Goal: Task Accomplishment & Management: Use online tool/utility

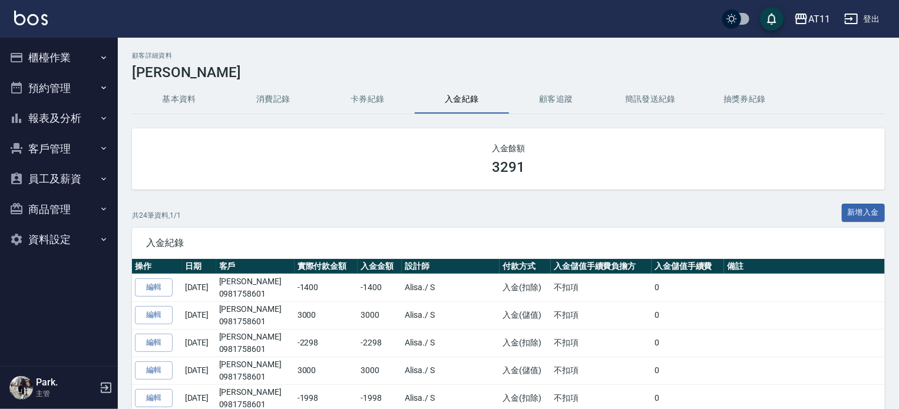
click at [57, 146] on button "客戶管理" at bounding box center [59, 149] width 108 height 31
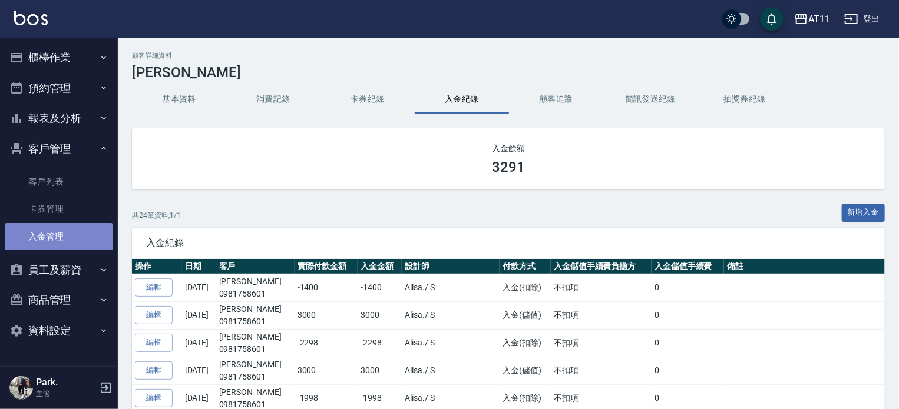
click at [64, 245] on link "入金管理" at bounding box center [59, 236] width 108 height 27
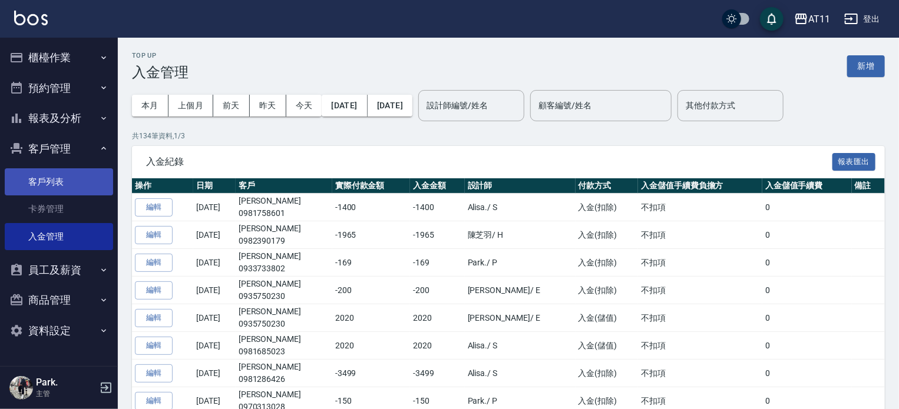
click at [64, 179] on link "客戶列表" at bounding box center [59, 182] width 108 height 27
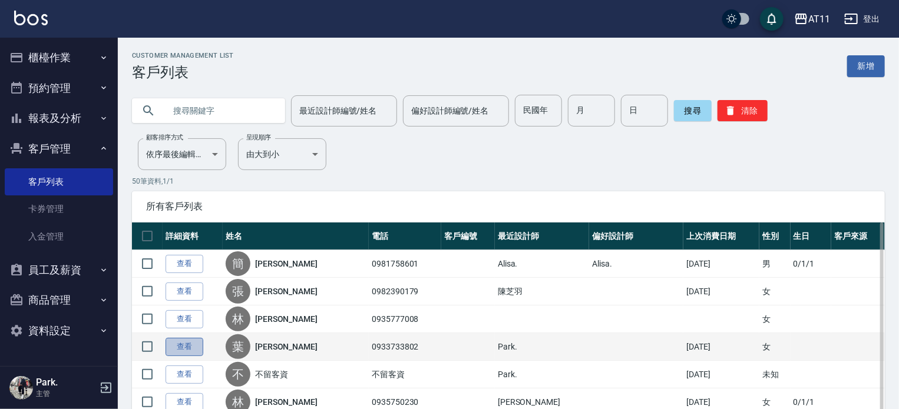
click at [186, 343] on link "查看" at bounding box center [185, 347] width 38 height 18
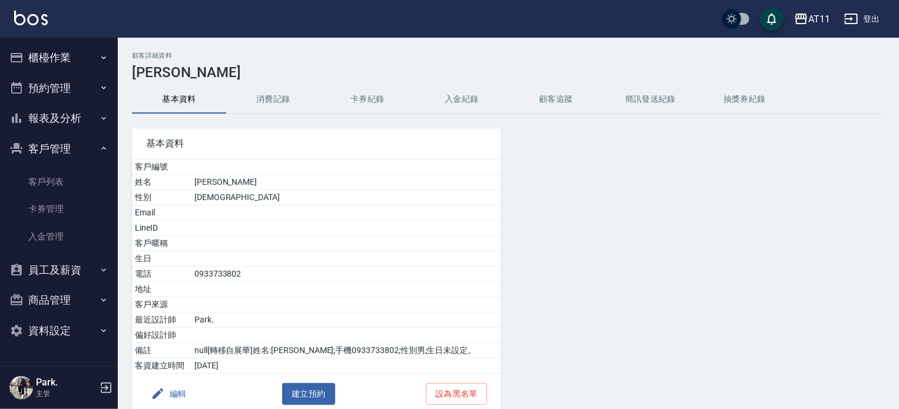
click at [447, 107] on button "入金紀錄" at bounding box center [462, 99] width 94 height 28
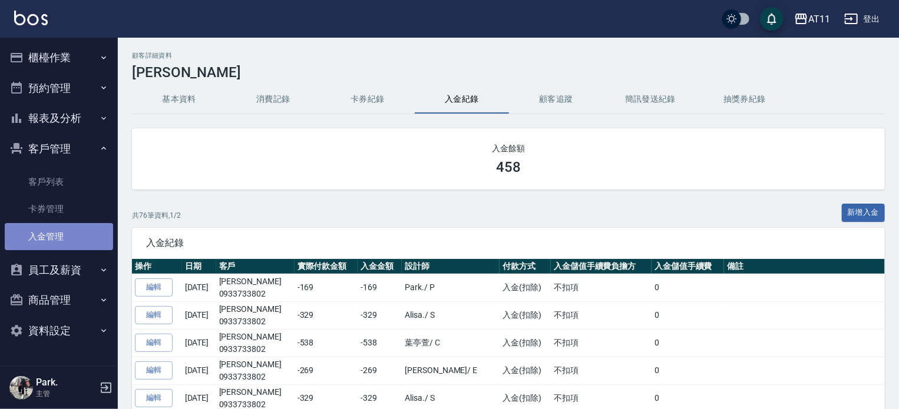
click at [64, 240] on link "入金管理" at bounding box center [59, 236] width 108 height 27
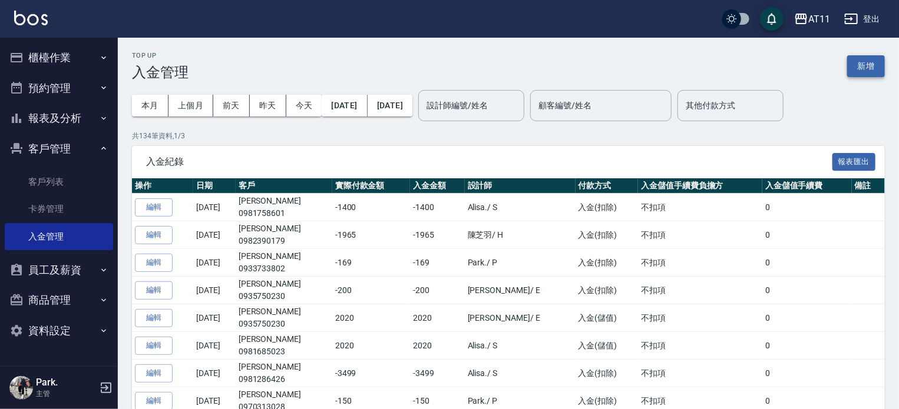
click at [863, 63] on button "新增" at bounding box center [866, 66] width 38 height 22
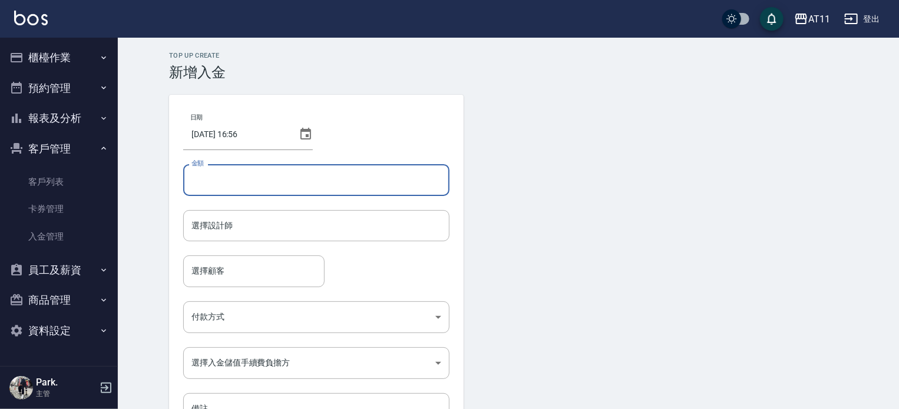
click at [295, 181] on input "金額" at bounding box center [316, 180] width 266 height 32
type input "2020"
click at [268, 230] on input "選擇設計師" at bounding box center [317, 226] width 256 height 21
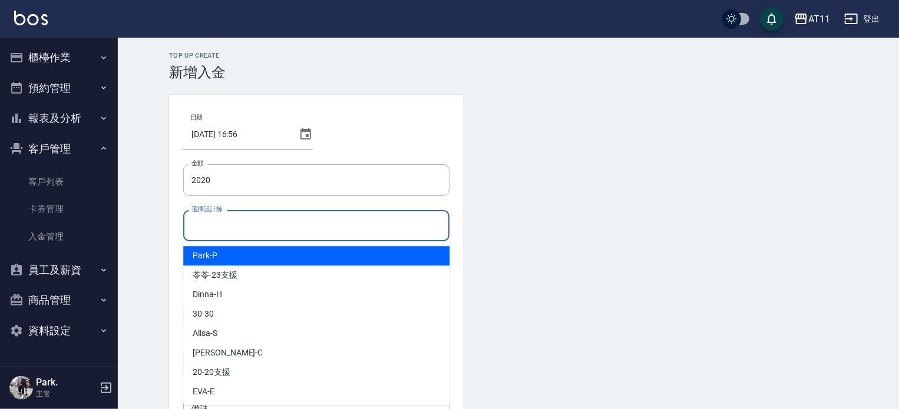
type input "Park-P"
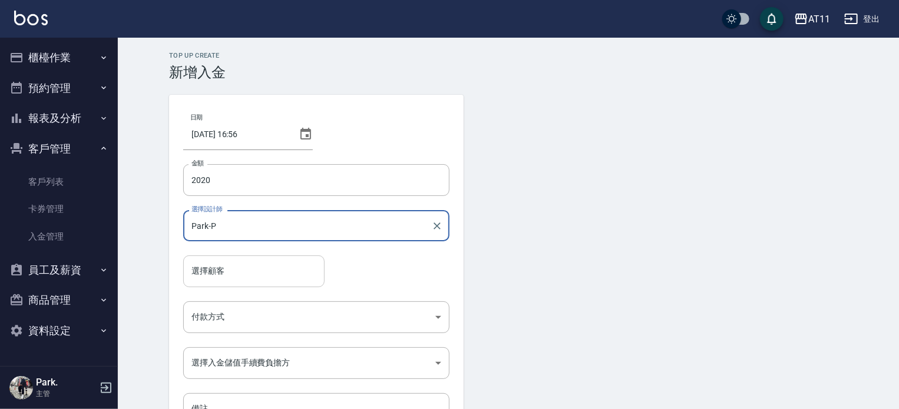
click at [255, 267] on input "選擇顧客" at bounding box center [254, 271] width 131 height 21
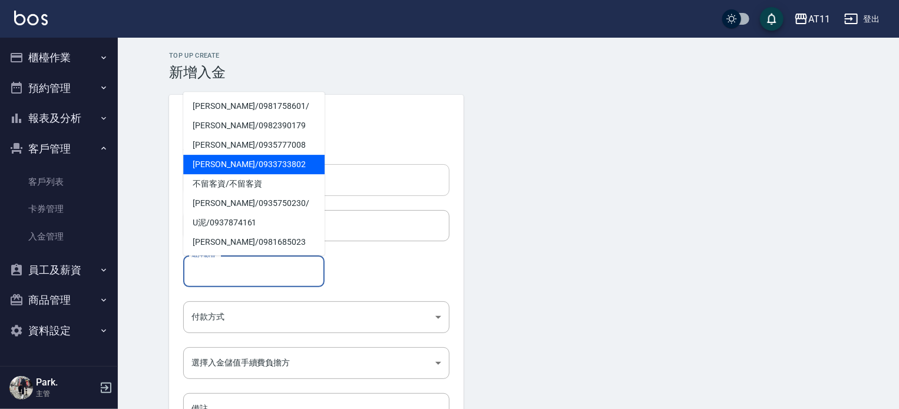
click at [217, 165] on span "葉盈君 / 0933733802" at bounding box center [253, 164] width 141 height 19
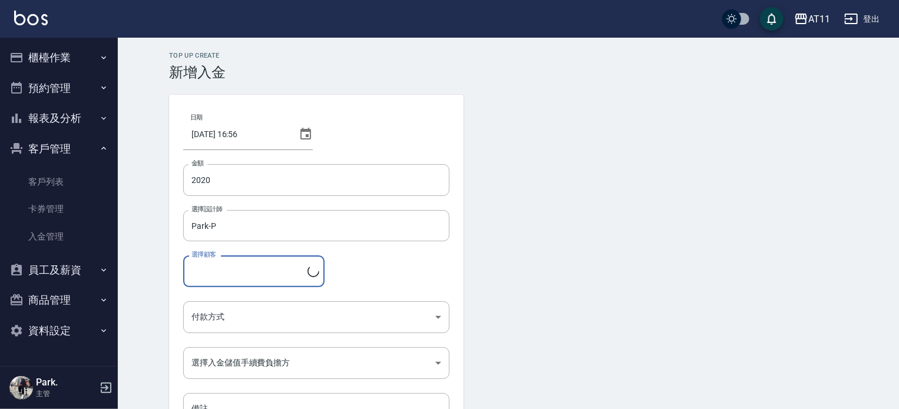
type input "葉盈君/0933733802"
click at [276, 314] on body "AT11 登出 櫃檯作業 打帳單 帳單列表 現金收支登錄 材料自購登錄 每日結帳 排班表 現場電腦打卡 掃碼打卡 預約管理 預約管理 單日預約紀錄 單週預約紀…" at bounding box center [449, 244] width 899 height 489
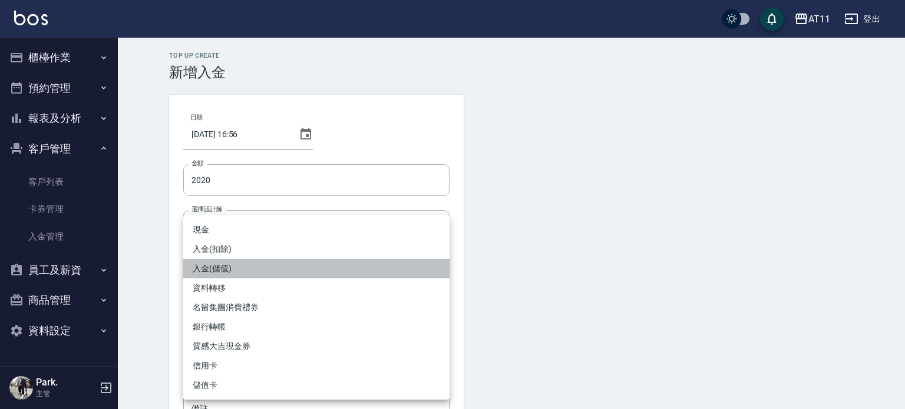
click at [269, 270] on li "入金(儲值)" at bounding box center [316, 268] width 266 height 19
type input "入金(儲值)"
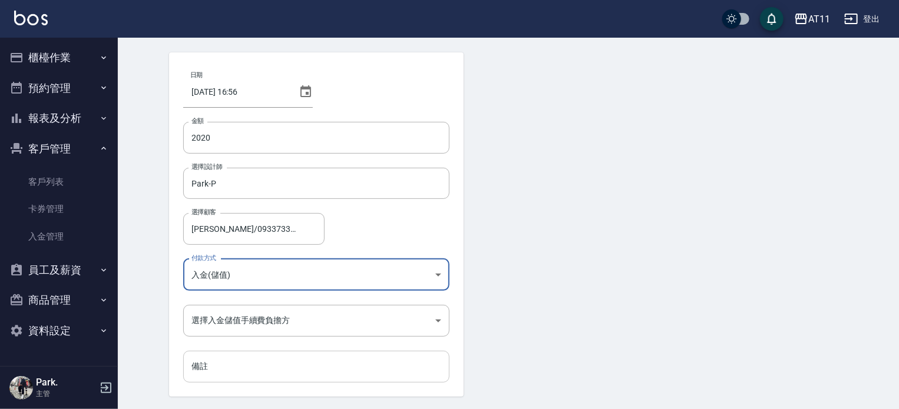
scroll to position [80, 0]
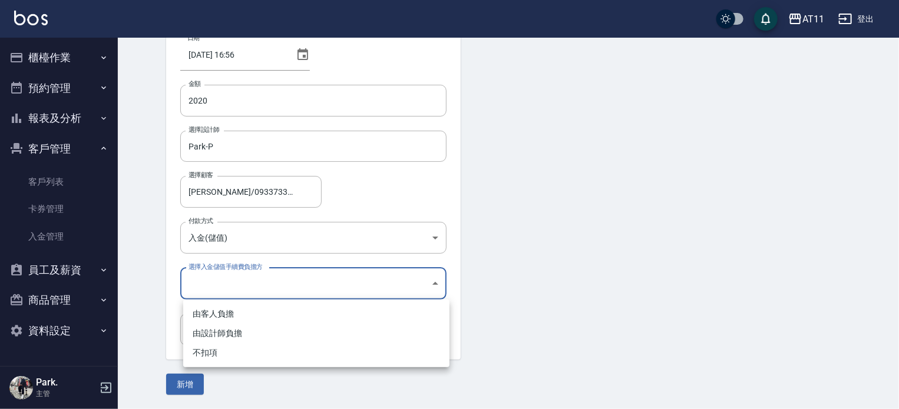
click at [285, 282] on body "AT11 登出 櫃檯作業 打帳單 帳單列表 現金收支登錄 材料自購登錄 每日結帳 排班表 現場電腦打卡 掃碼打卡 預約管理 預約管理 單日預約紀錄 單週預約紀…" at bounding box center [449, 164] width 899 height 489
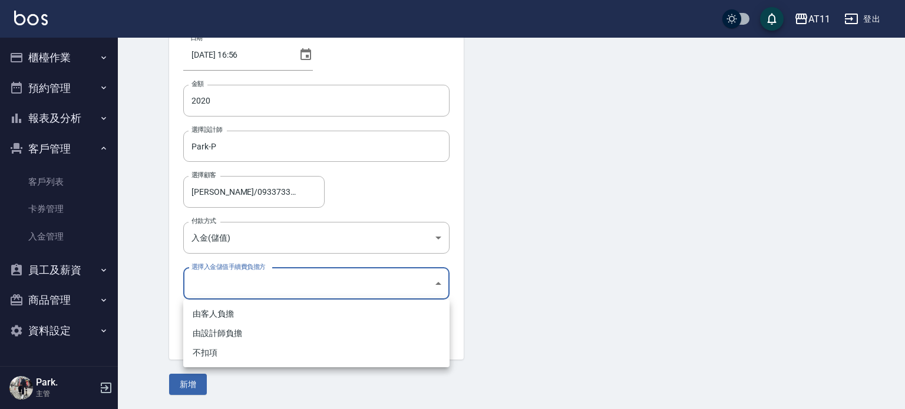
click at [267, 352] on li "不扣項" at bounding box center [316, 352] width 266 height 19
type input "WITHOUTHANDLINGFEE"
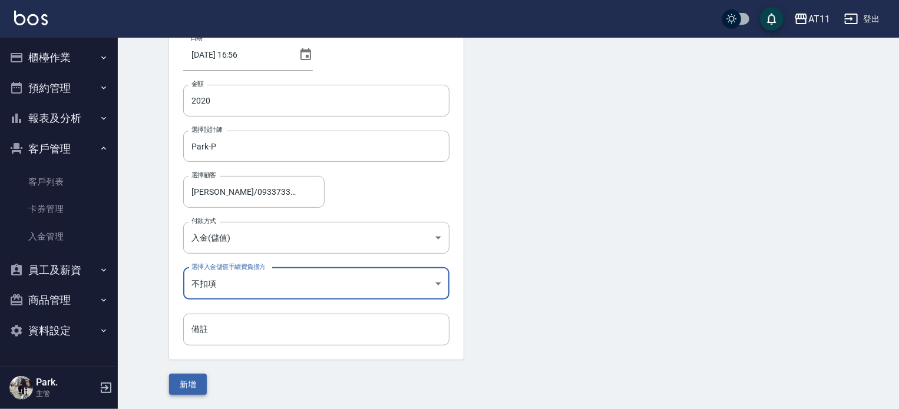
click at [191, 386] on button "新增" at bounding box center [188, 385] width 38 height 22
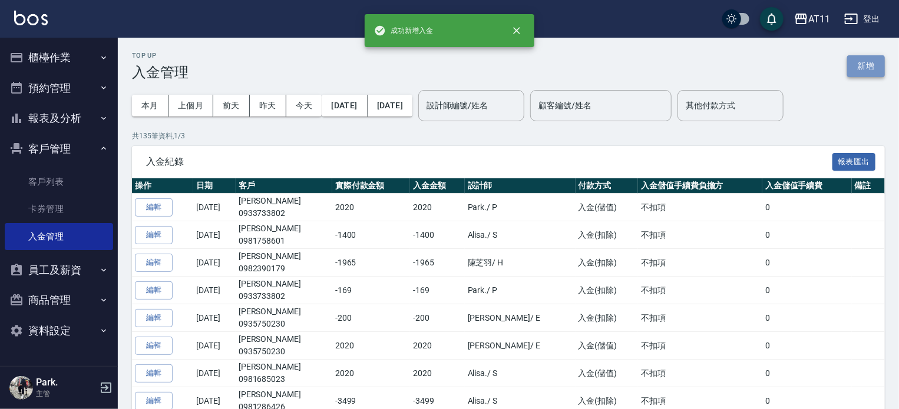
click at [863, 61] on button "新增" at bounding box center [866, 66] width 38 height 22
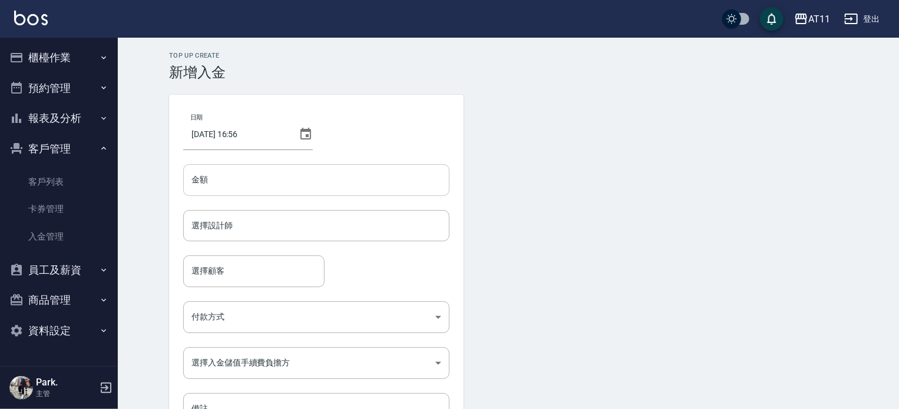
click at [313, 183] on input "金額" at bounding box center [316, 180] width 266 height 32
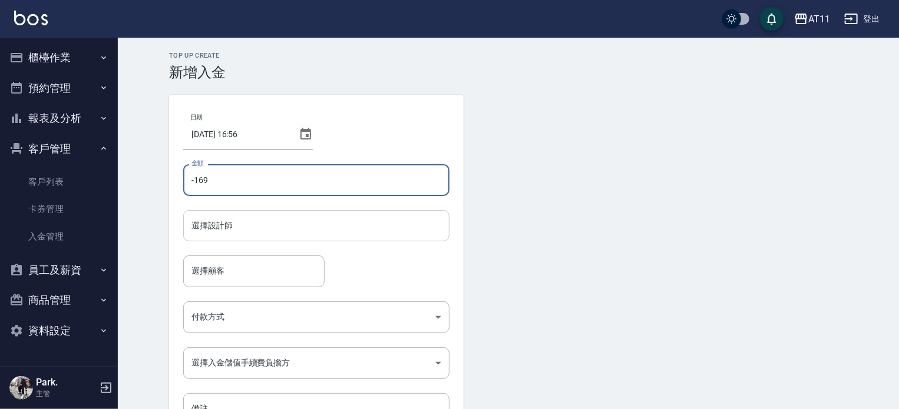
type input "-169"
click at [285, 221] on input "選擇設計師" at bounding box center [317, 226] width 256 height 21
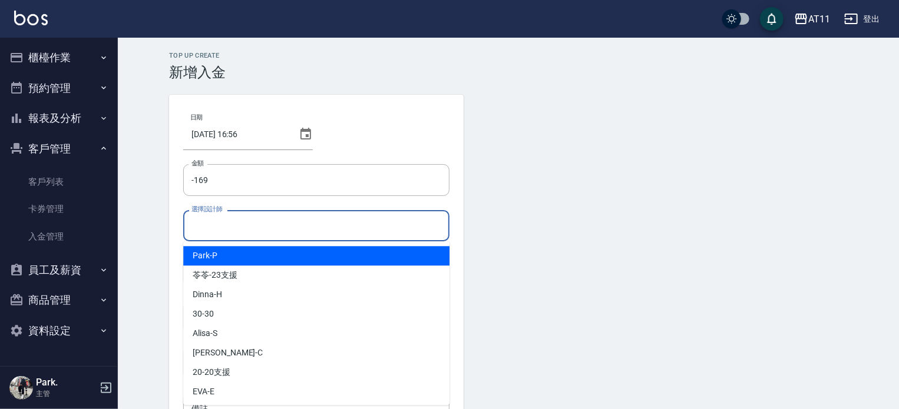
type input "ㄣ"
click at [280, 260] on div "Park -P" at bounding box center [316, 255] width 266 height 19
type input "P"
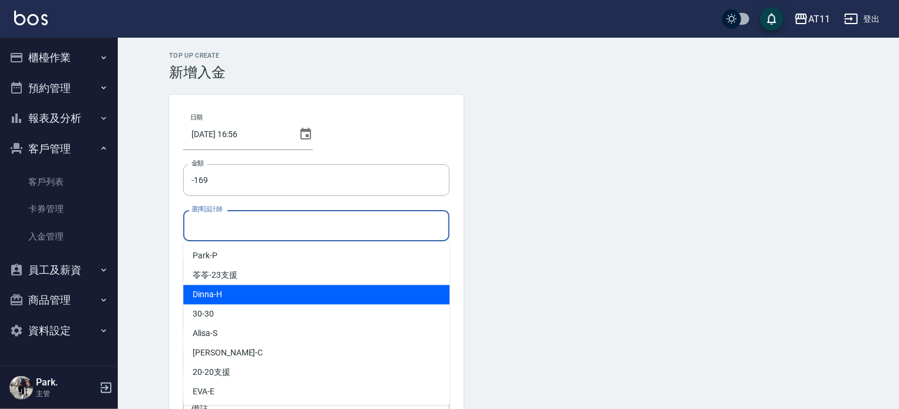
click at [273, 300] on div "Dinna -H" at bounding box center [316, 294] width 266 height 19
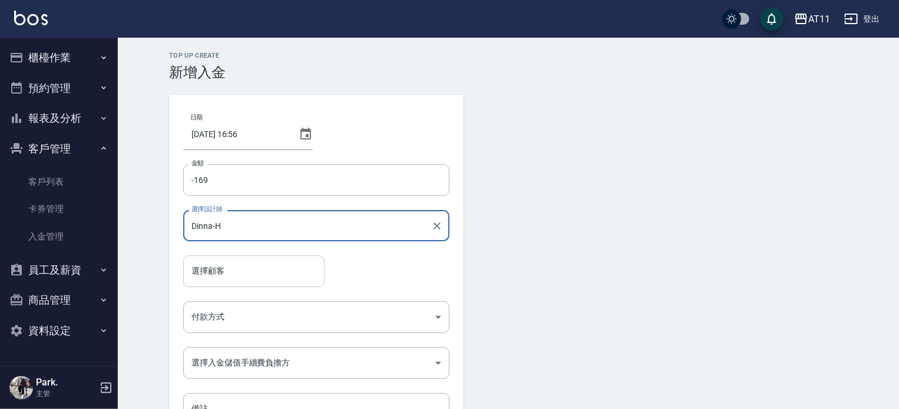
type input "Dinna-H"
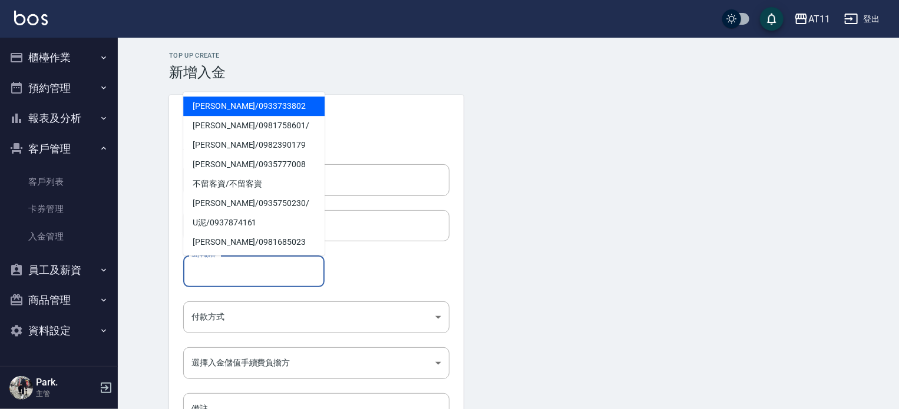
click at [269, 275] on input "選擇顧客" at bounding box center [254, 271] width 131 height 21
click at [210, 108] on span "葉盈君 / 0933733802" at bounding box center [253, 106] width 141 height 19
type input "葉盈君/0933733802"
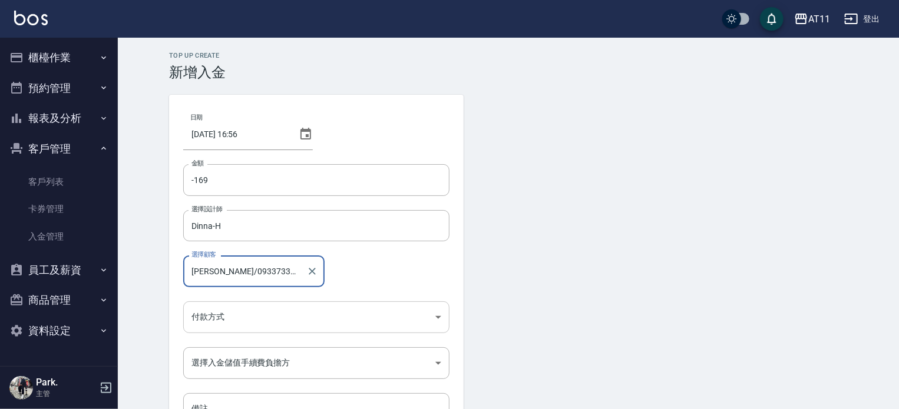
click at [275, 312] on body "AT11 登出 櫃檯作業 打帳單 帳單列表 現金收支登錄 材料自購登錄 每日結帳 排班表 現場電腦打卡 掃碼打卡 預約管理 預約管理 單日預約紀錄 單週預約紀…" at bounding box center [449, 244] width 899 height 489
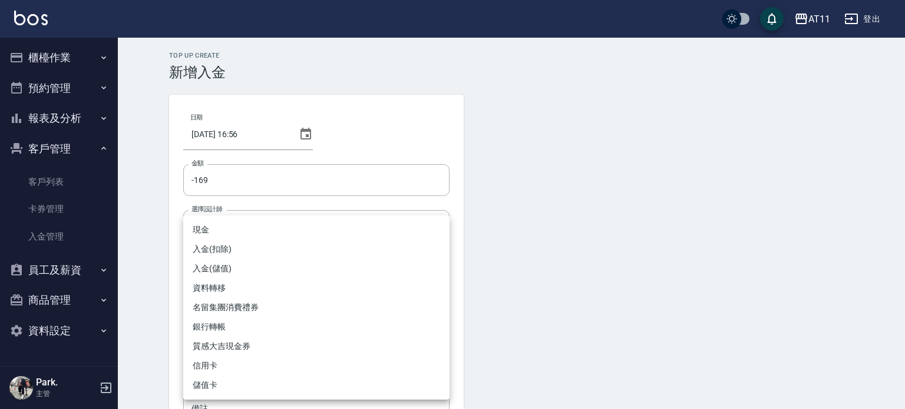
click at [277, 251] on li "入金(扣除)" at bounding box center [316, 249] width 266 height 19
type input "入金(扣除)"
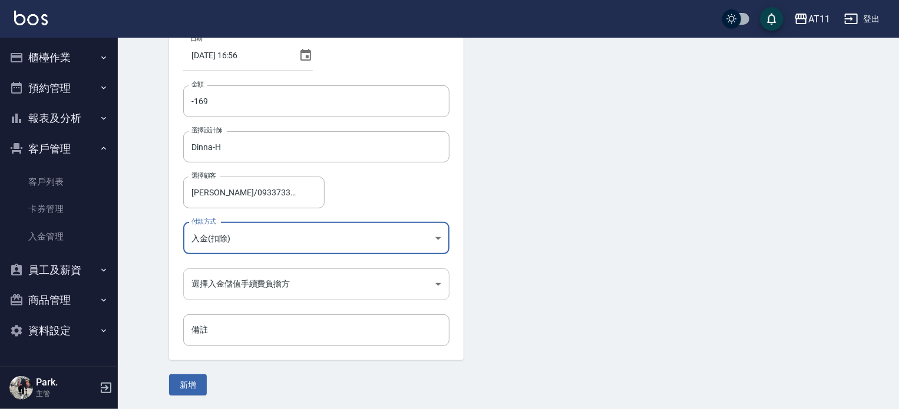
scroll to position [80, 0]
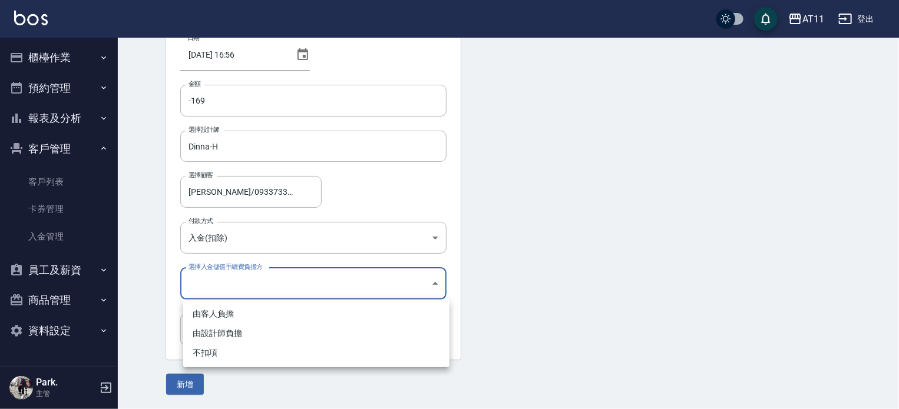
click at [290, 282] on body "AT11 登出 櫃檯作業 打帳單 帳單列表 現金收支登錄 材料自購登錄 每日結帳 排班表 現場電腦打卡 掃碼打卡 預約管理 預約管理 單日預約紀錄 單週預約紀…" at bounding box center [449, 164] width 899 height 489
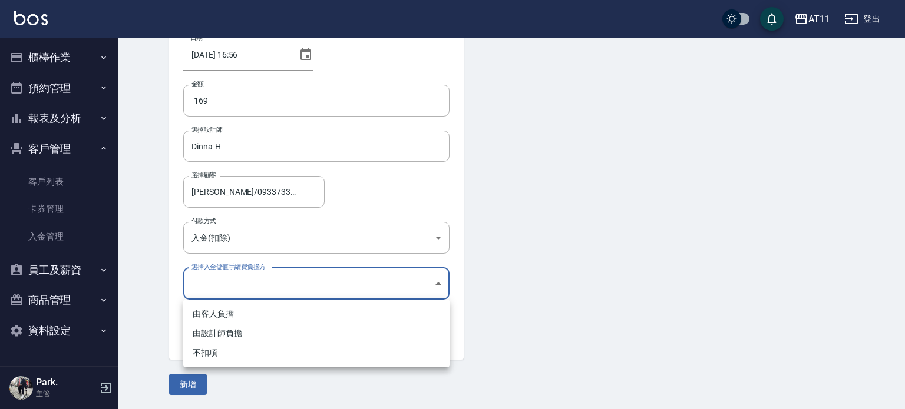
click at [283, 353] on li "不扣項" at bounding box center [316, 352] width 266 height 19
type input "WITHOUTHANDLINGFEE"
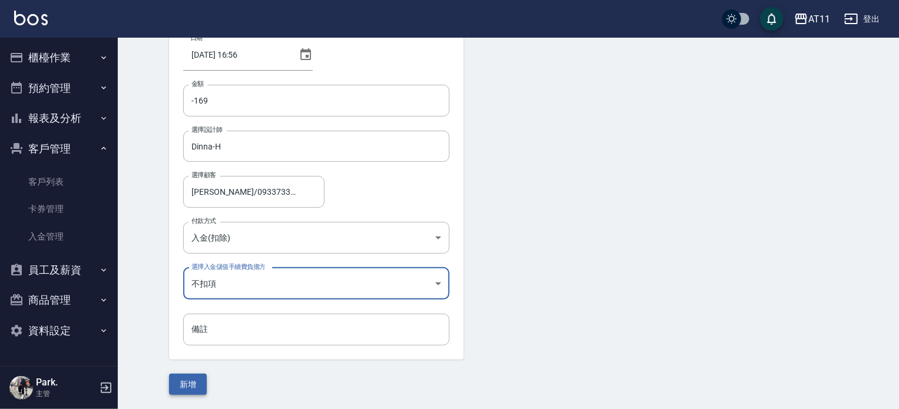
click at [194, 383] on button "新增" at bounding box center [188, 385] width 38 height 22
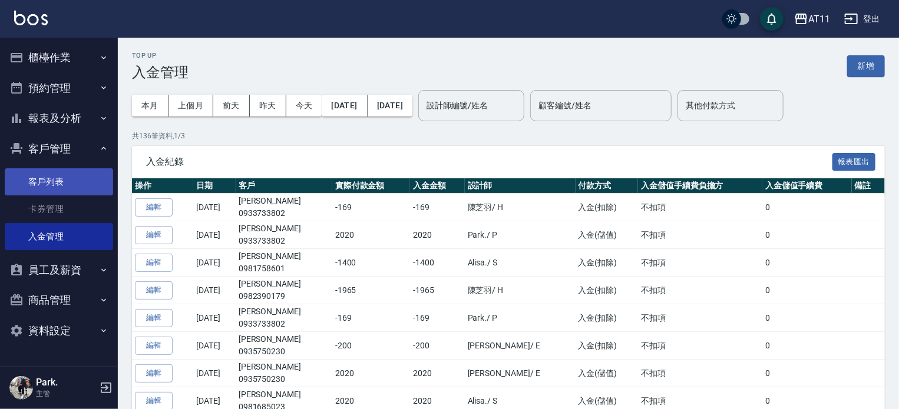
drag, startPoint x: 67, startPoint y: 181, endPoint x: 83, endPoint y: 183, distance: 16.6
click at [67, 181] on link "客戶列表" at bounding box center [59, 182] width 108 height 27
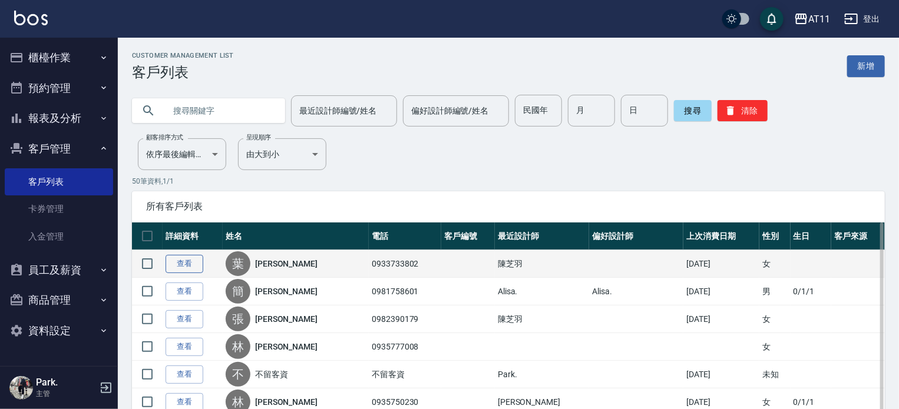
click at [183, 266] on link "查看" at bounding box center [185, 264] width 38 height 18
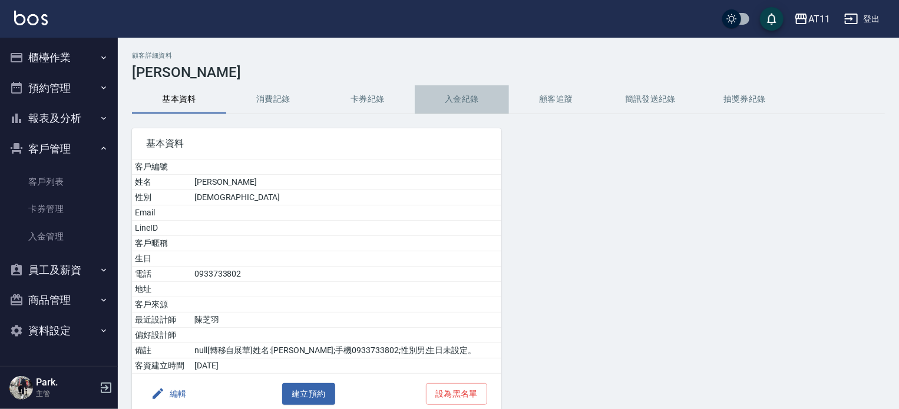
click at [454, 106] on button "入金紀錄" at bounding box center [462, 99] width 94 height 28
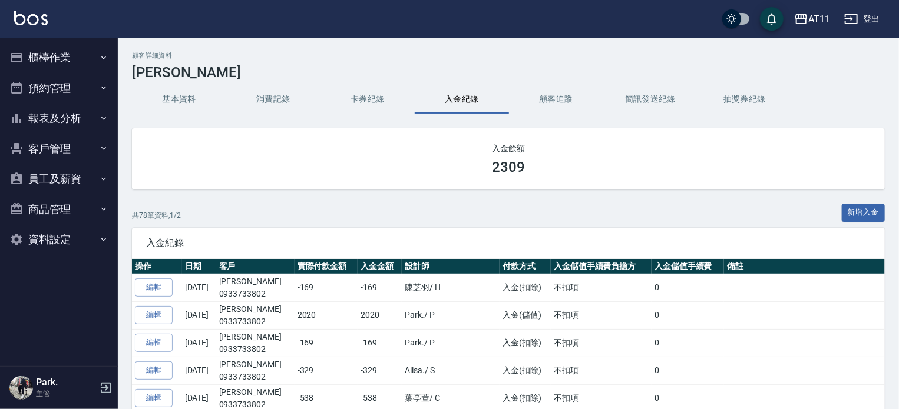
click at [60, 54] on button "櫃檯作業" at bounding box center [59, 57] width 108 height 31
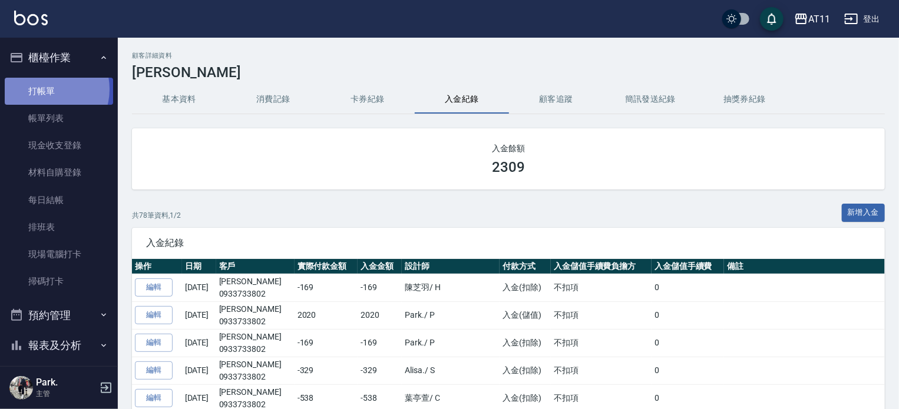
click at [46, 89] on link "打帳單" at bounding box center [59, 91] width 108 height 27
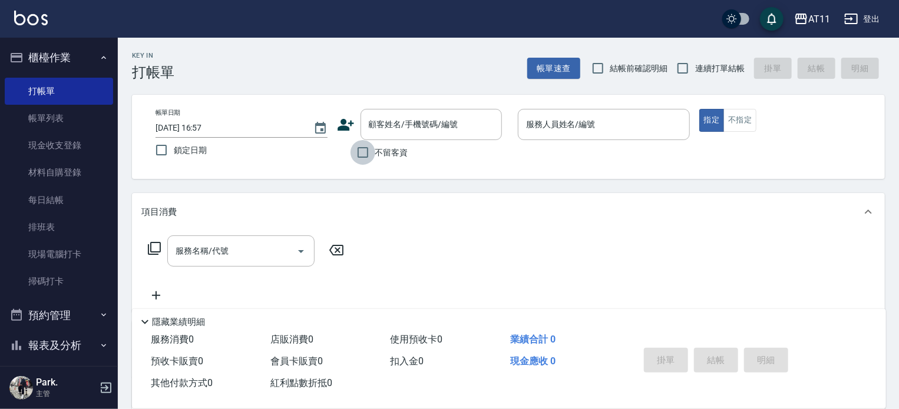
click at [371, 153] on input "不留客資" at bounding box center [363, 152] width 25 height 25
checkbox input "true"
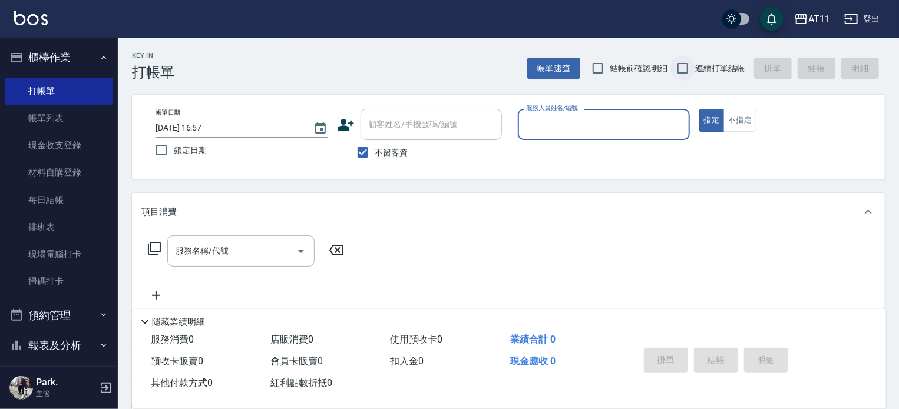
click at [685, 68] on input "連續打單結帳" at bounding box center [682, 68] width 25 height 25
checkbox input "true"
click at [596, 116] on input "服務人員姓名/編號" at bounding box center [603, 124] width 161 height 21
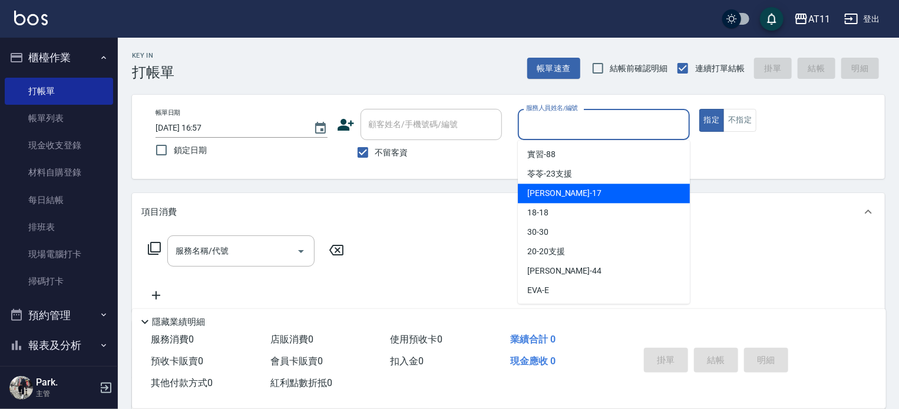
type input "ㄣ"
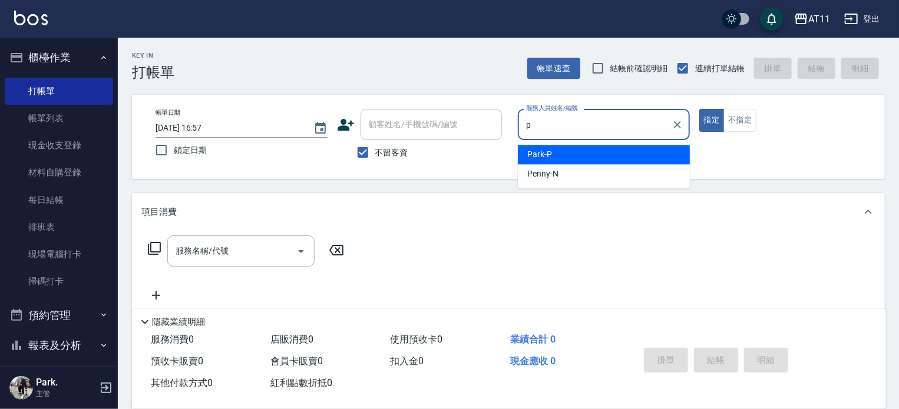
type input "Park-P"
type button "true"
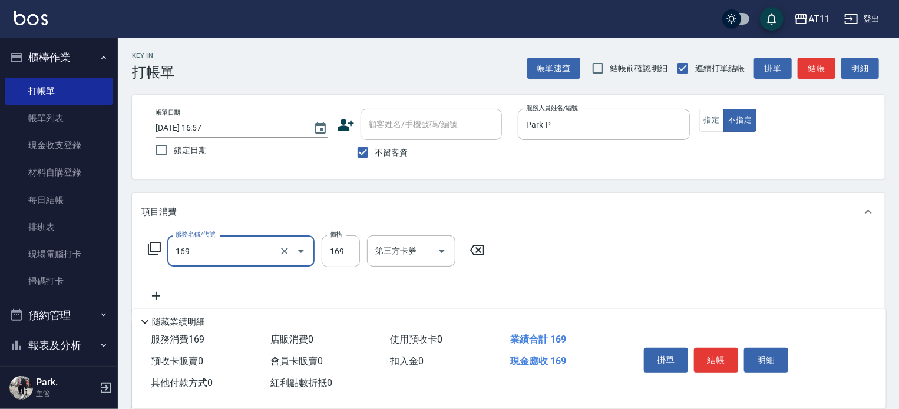
type input "單剪(169)"
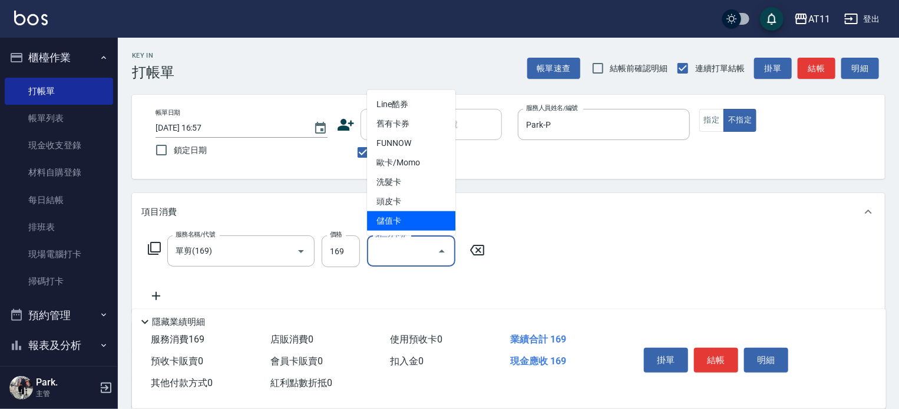
type input "儲值卡"
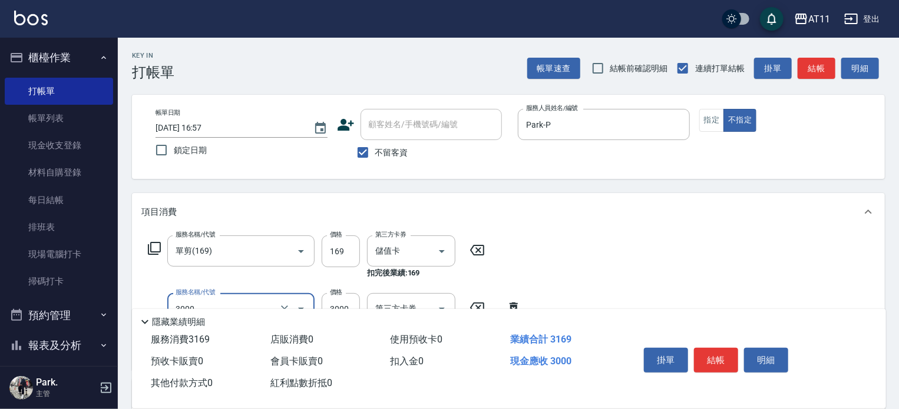
type input "頂級豪華OVC3(3000)"
type input "2020"
click at [723, 359] on button "結帳" at bounding box center [716, 360] width 44 height 25
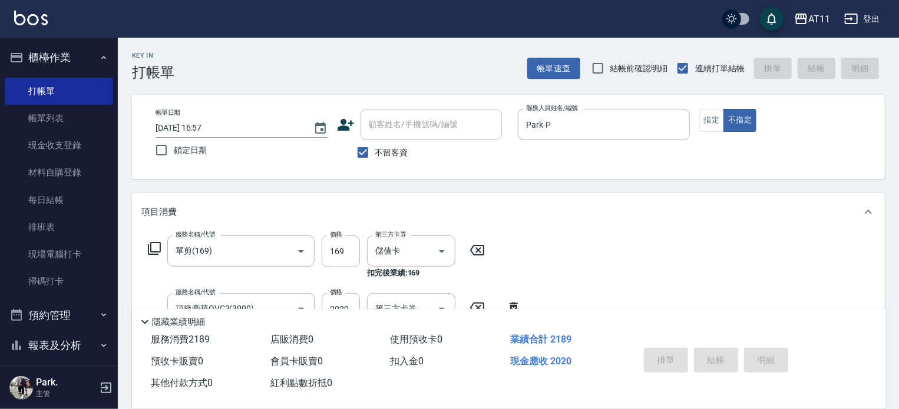
type input "[DATE] 17:17"
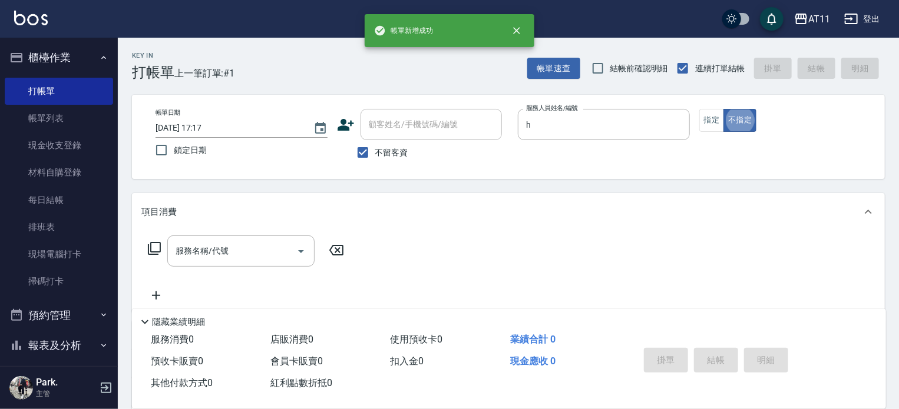
type input "Dinna-H"
type button "false"
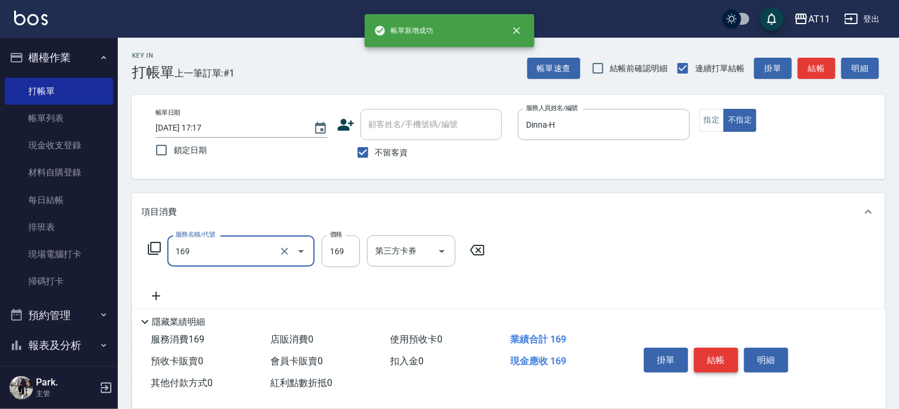
type input "單剪(169)"
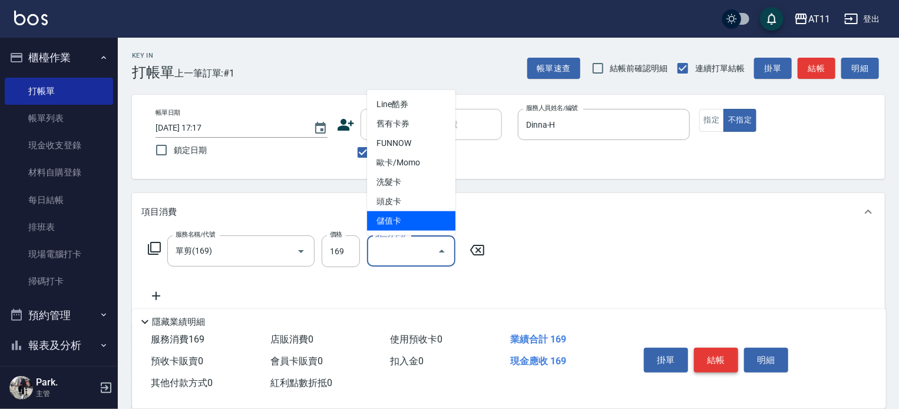
type input "儲值卡"
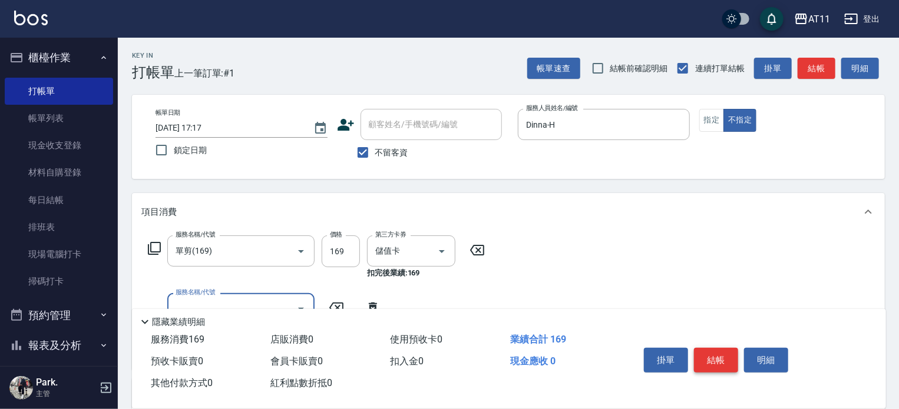
click at [723, 359] on button "結帳" at bounding box center [716, 360] width 44 height 25
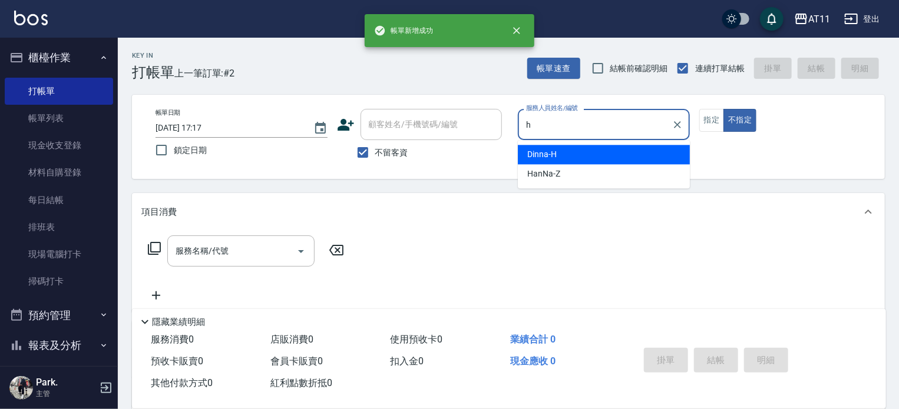
type input "Dinna-H"
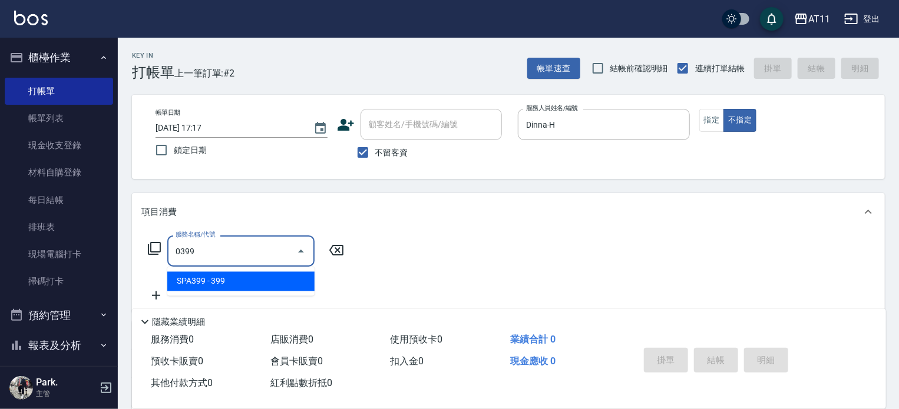
type input "SPA399(0399)"
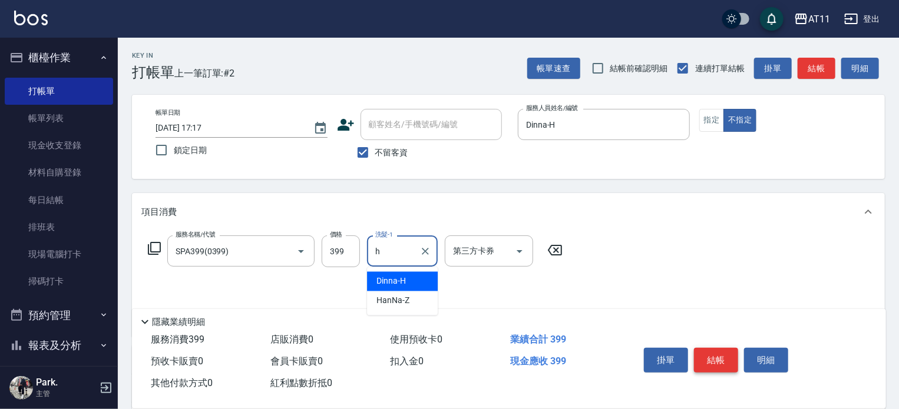
type input "Dinna-H"
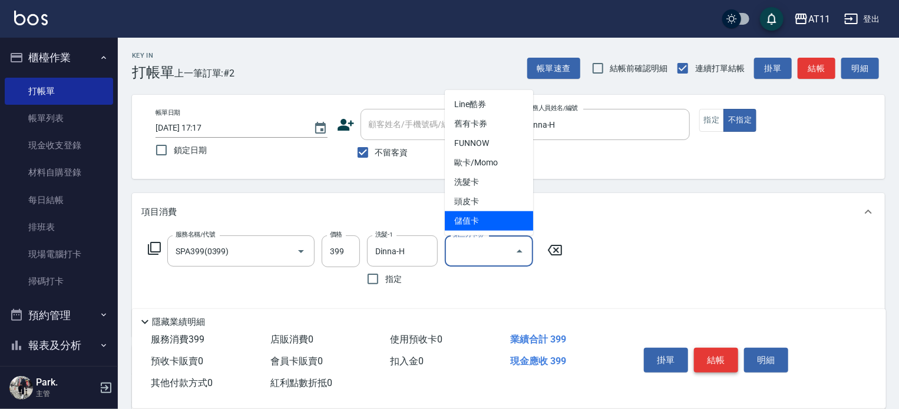
type input "儲值卡"
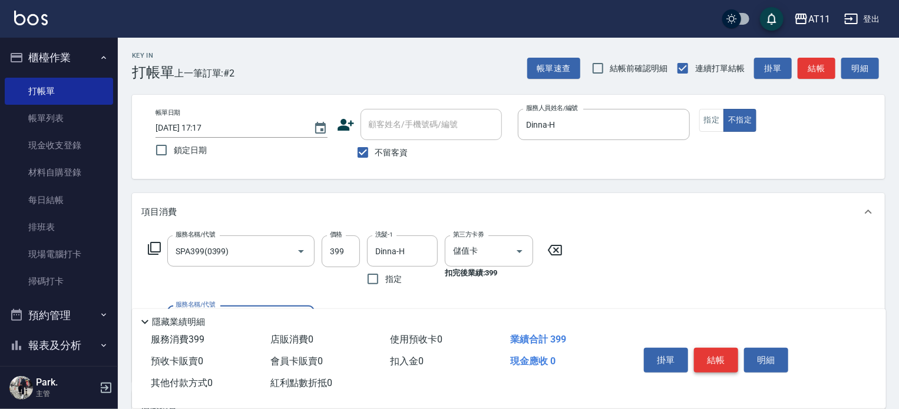
click at [723, 359] on button "結帳" at bounding box center [716, 360] width 44 height 25
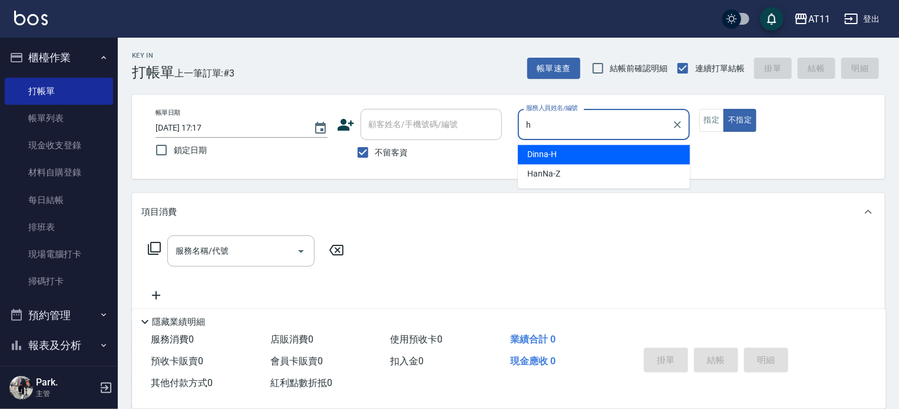
type input "Dinna-H"
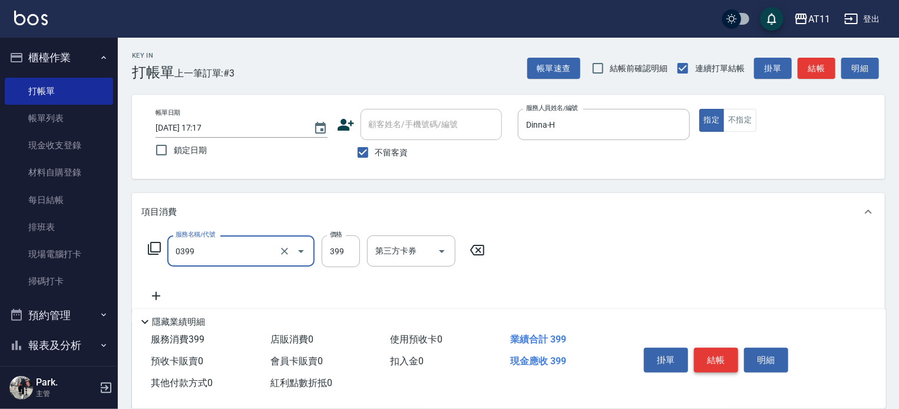
type input "SPA399(0399)"
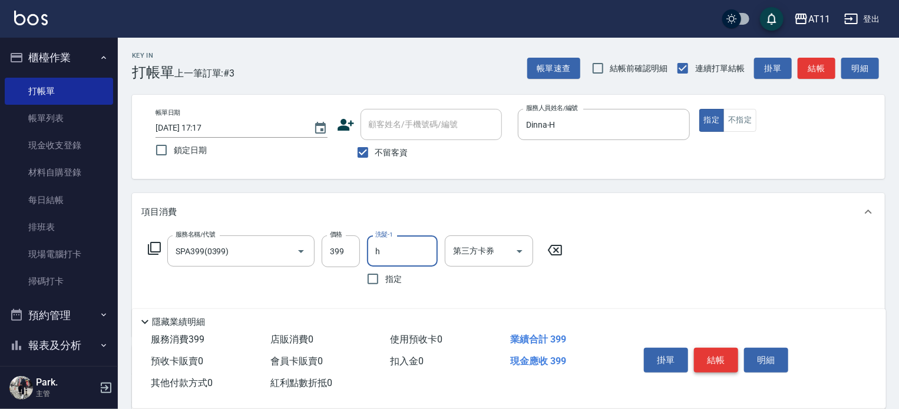
type input "Dinna-H"
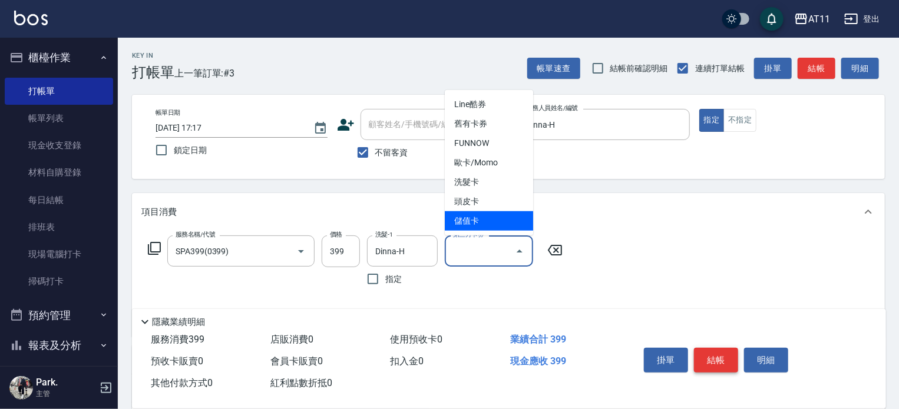
type input "儲值卡"
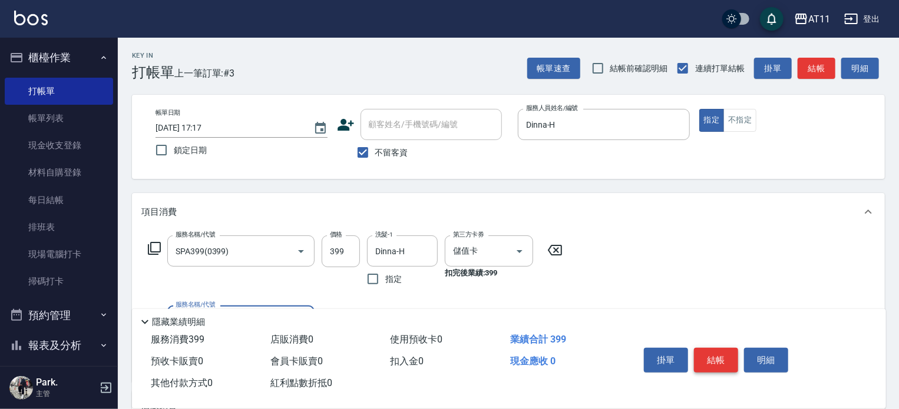
click at [723, 359] on button "結帳" at bounding box center [716, 360] width 44 height 25
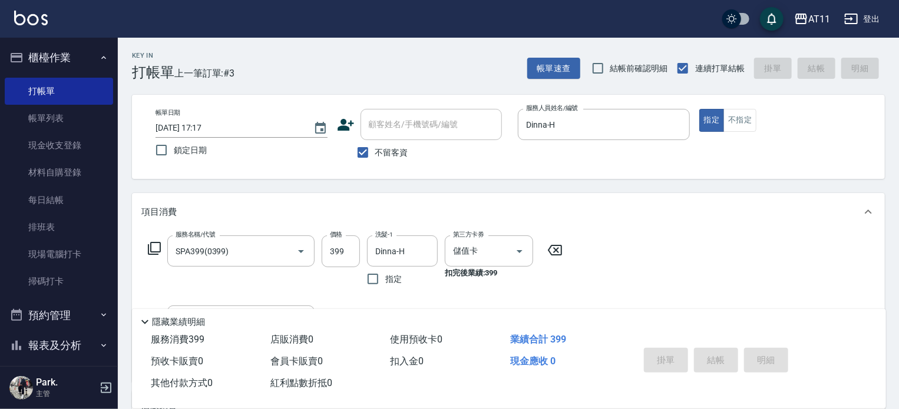
type input "[DATE] 17:18"
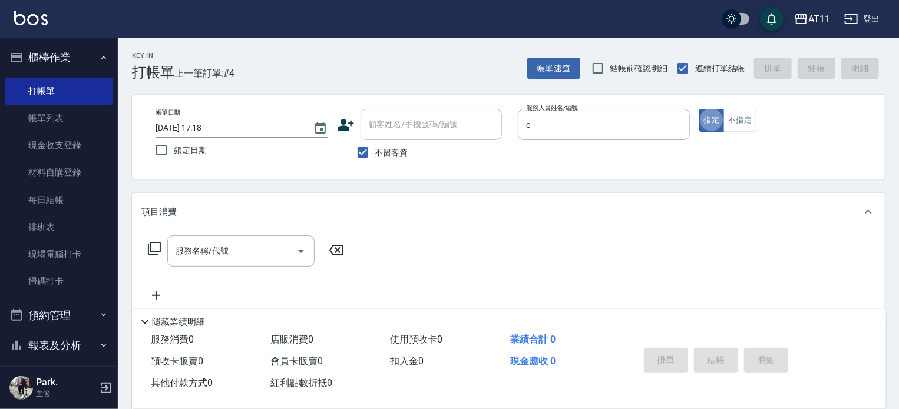
type input "[PERSON_NAME]"
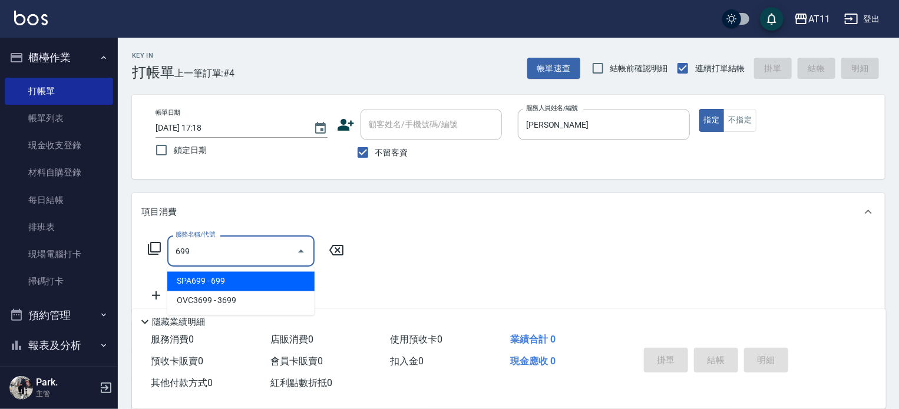
type input "SPA699(699)"
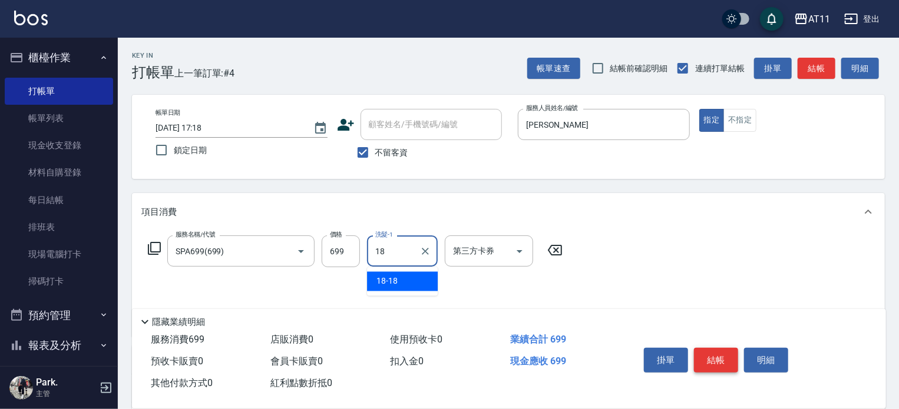
type input "18-18"
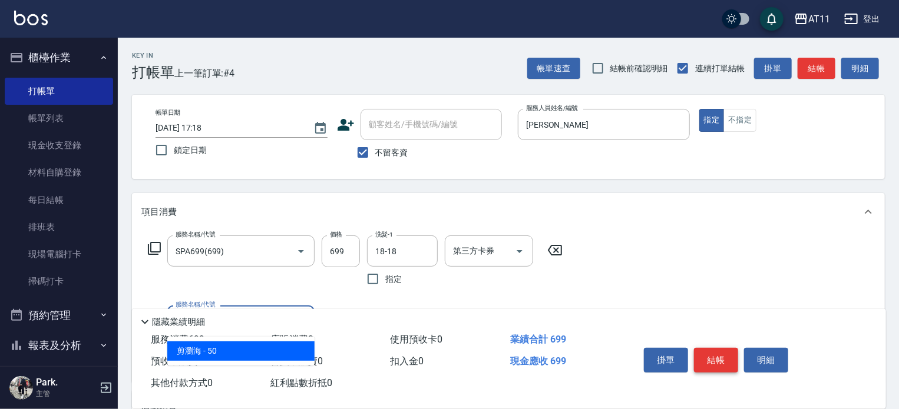
type input "剪瀏海(0050)"
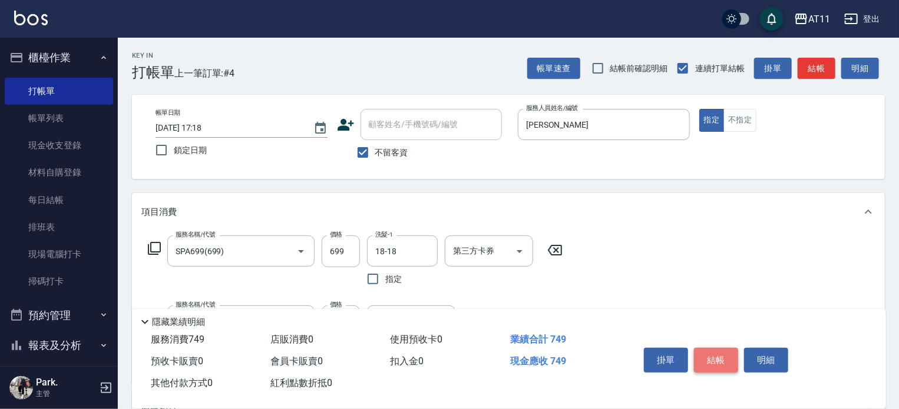
click at [723, 359] on button "結帳" at bounding box center [716, 360] width 44 height 25
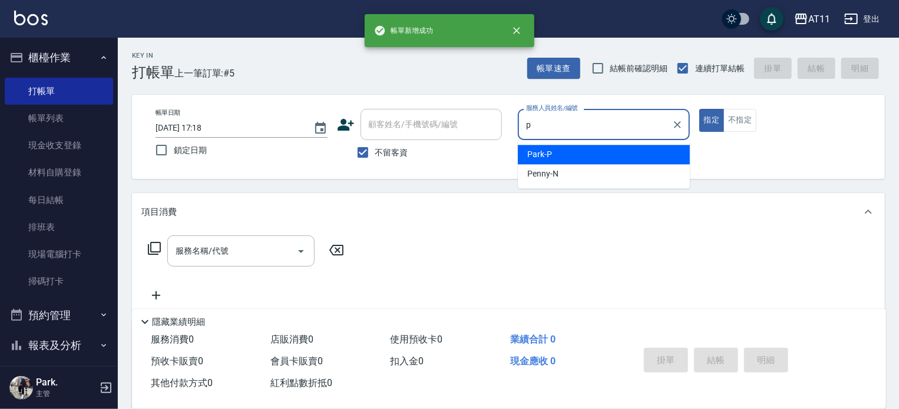
type input "Park-P"
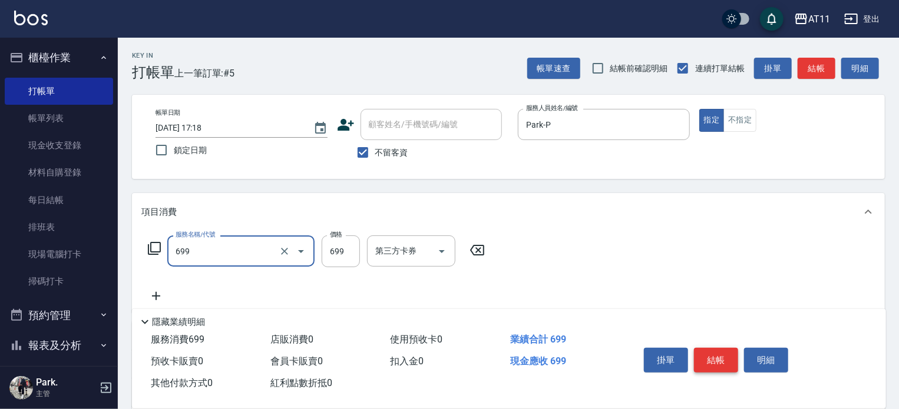
type input "SPA699(699)"
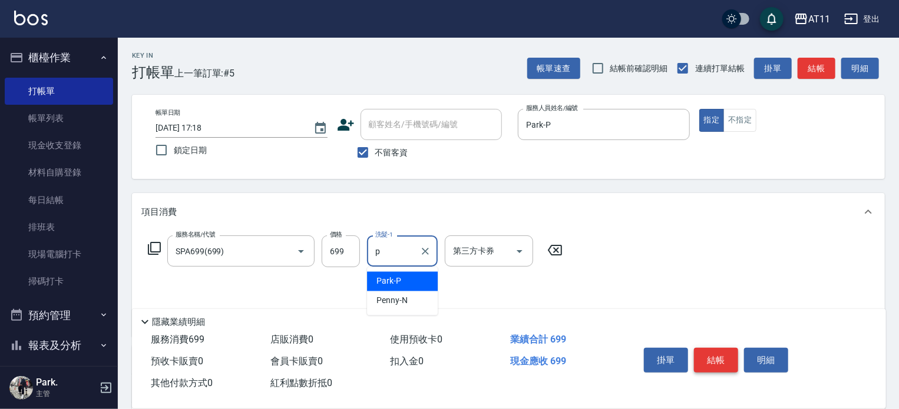
type input "Park-P"
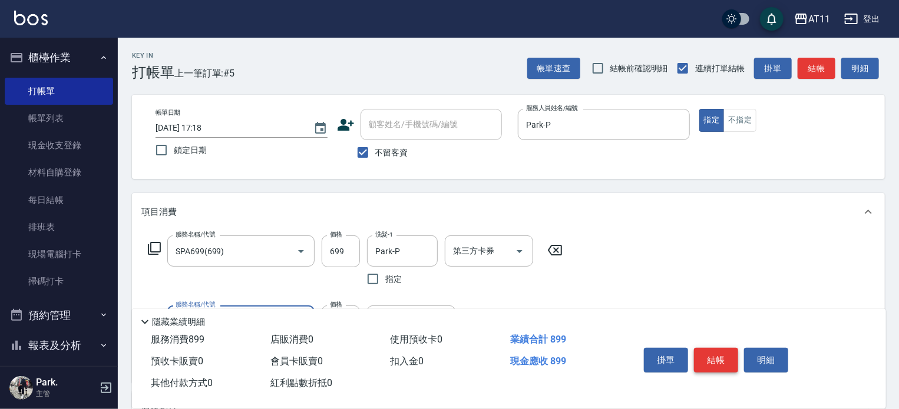
type input "剪髮(200)"
click at [712, 359] on button "結帳" at bounding box center [716, 360] width 44 height 25
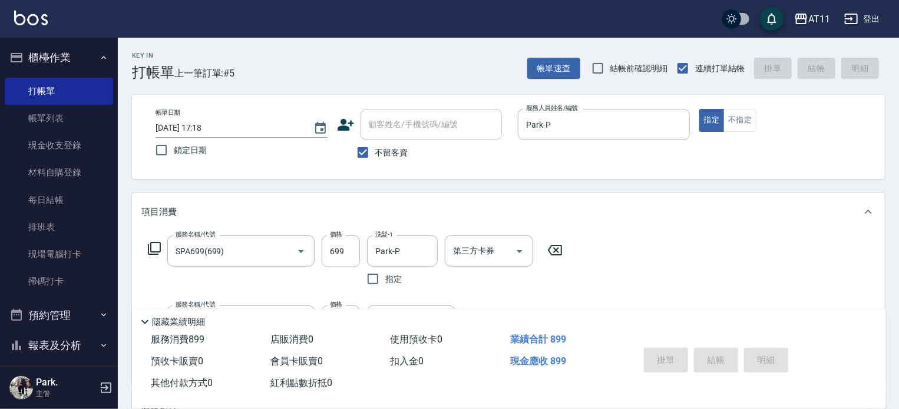
type input "[DATE] 17:19"
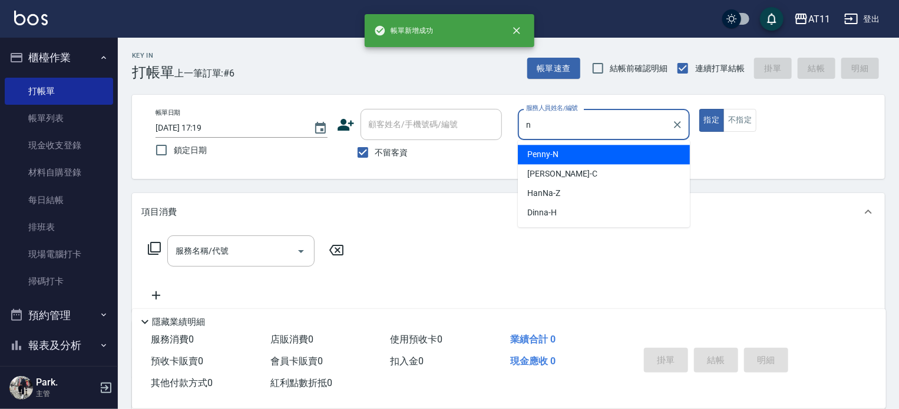
type input "Penny-N"
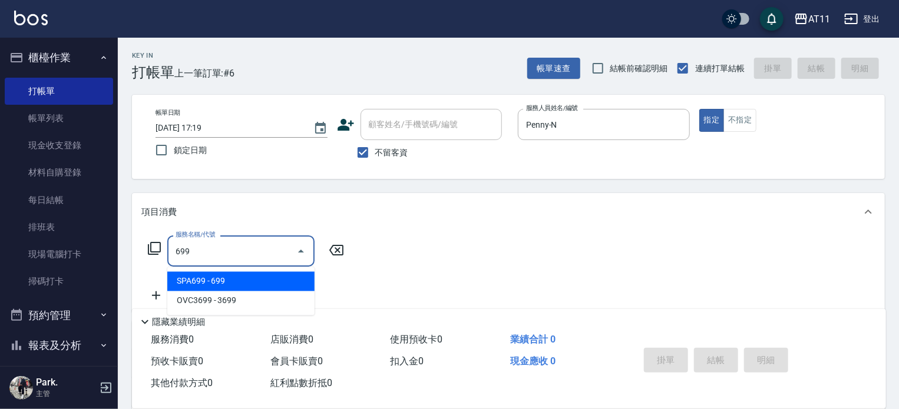
type input "SPA699(699)"
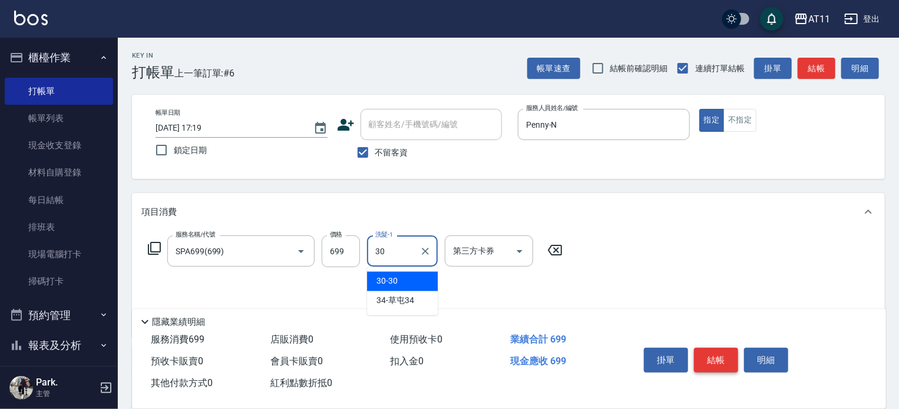
type input "30-30"
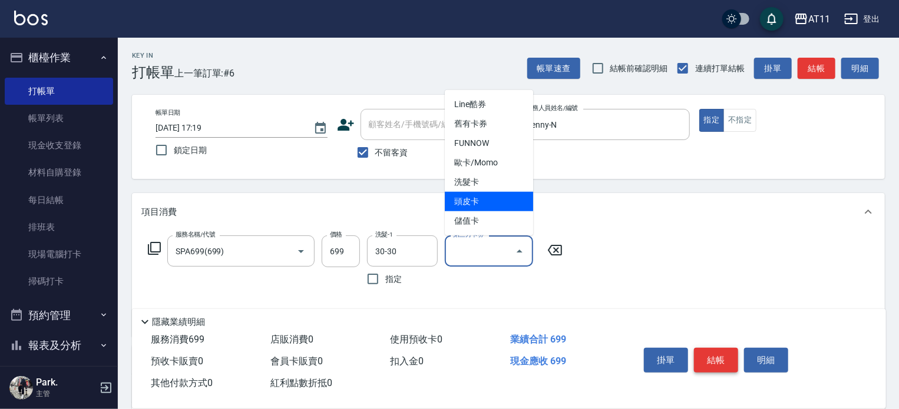
type input "頭皮卡"
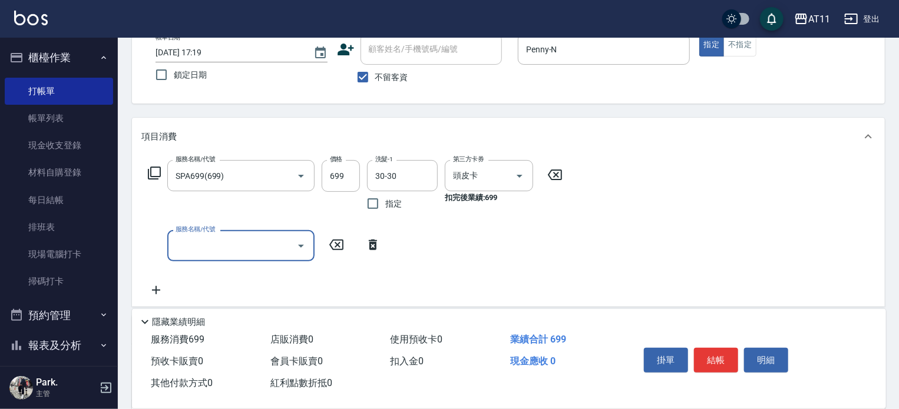
scroll to position [207, 0]
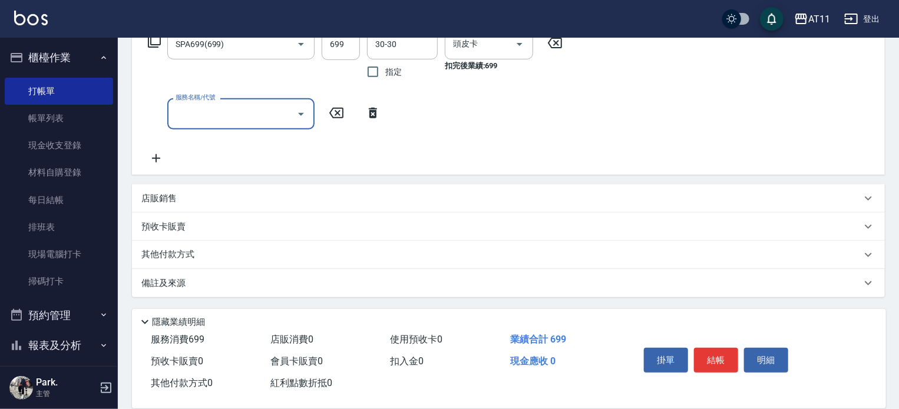
click at [241, 203] on div "店販銷售" at bounding box center [501, 199] width 720 height 12
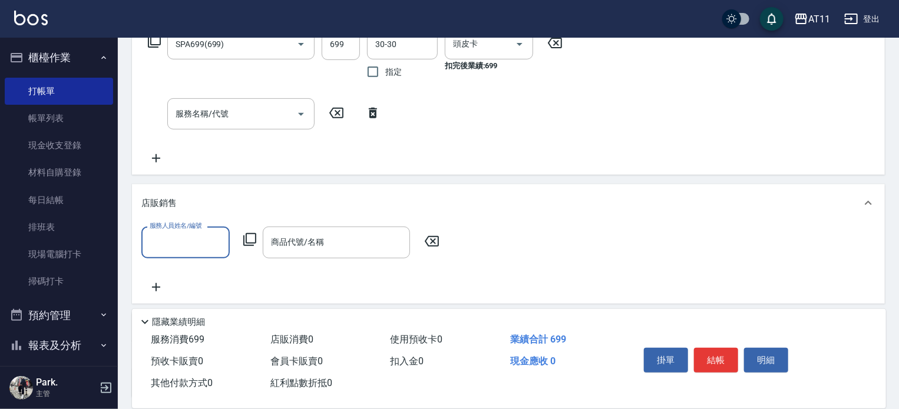
scroll to position [0, 0]
type input "Penny-N"
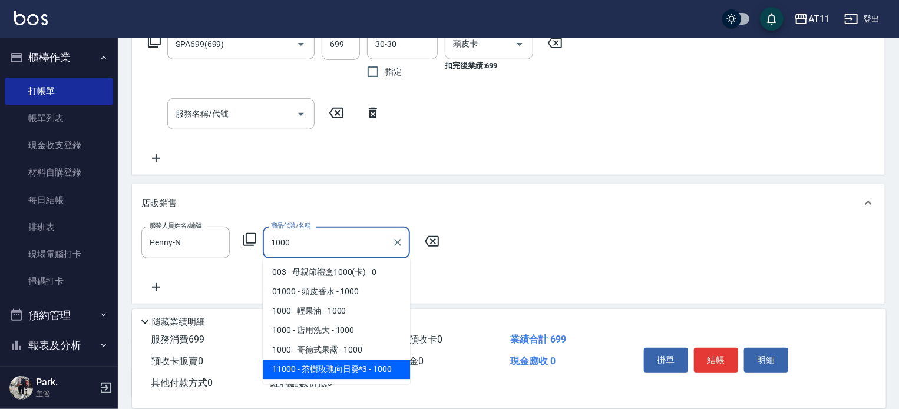
type input "茶樹玫瑰向日癸*3"
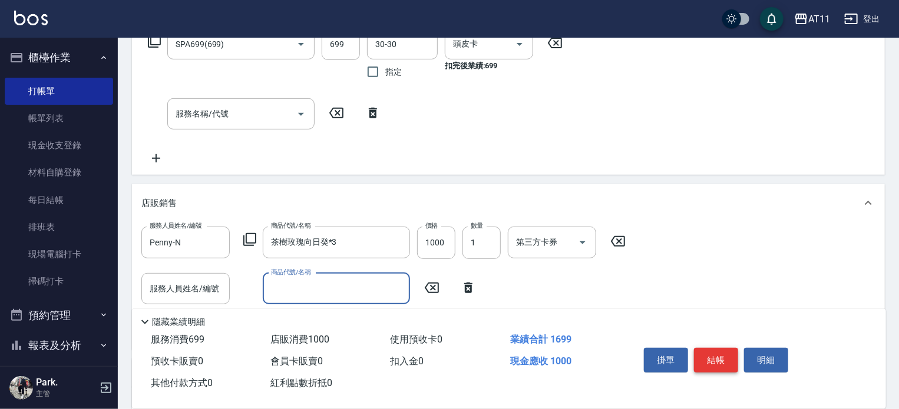
click at [722, 358] on button "結帳" at bounding box center [716, 360] width 44 height 25
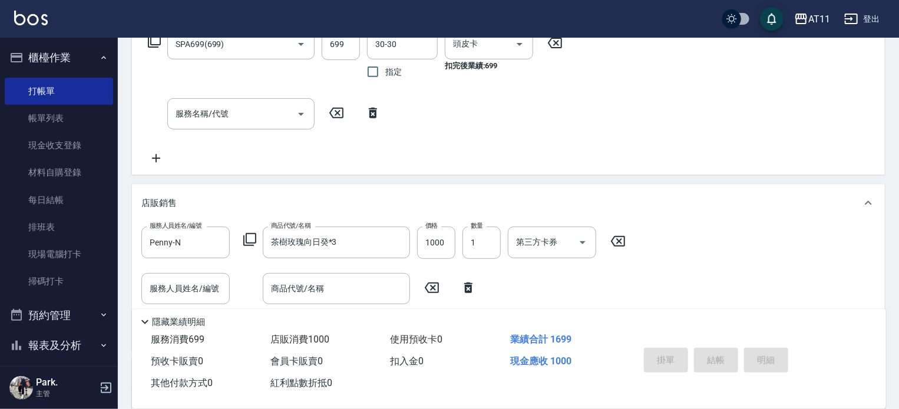
type input "[DATE] 17:20"
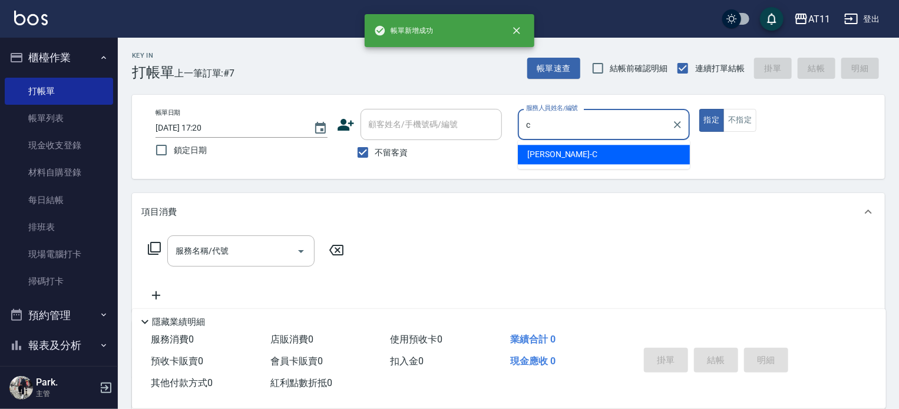
type input "[PERSON_NAME]"
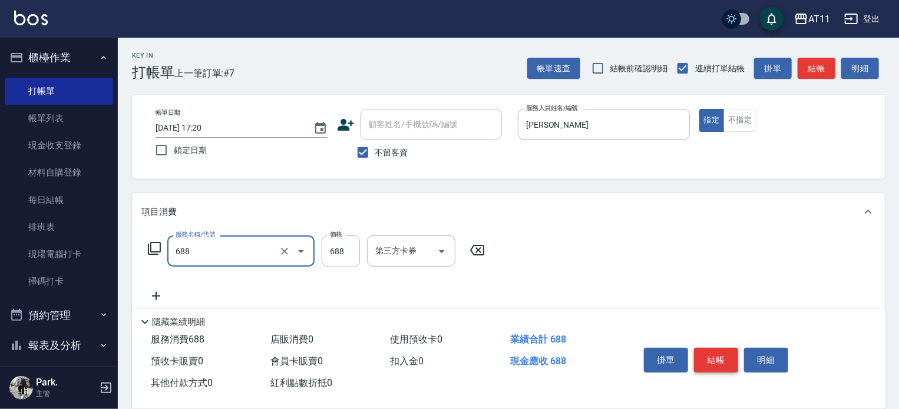
type input "局部燙(688)"
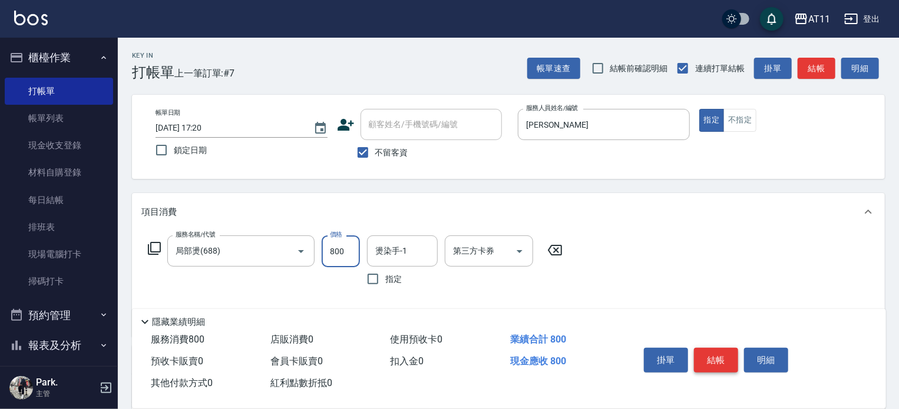
type input "800"
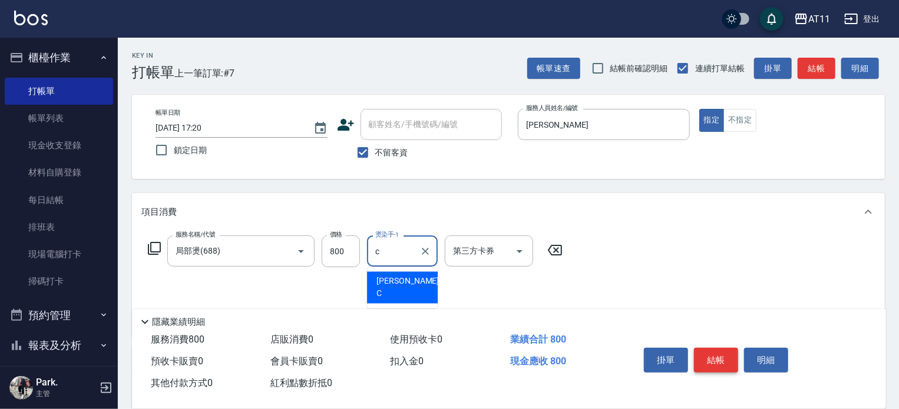
type input "[PERSON_NAME]"
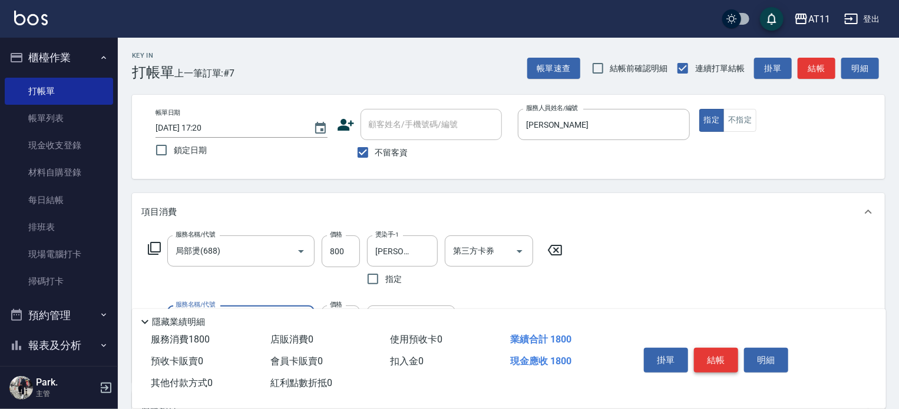
type input "1000護髮(11000)"
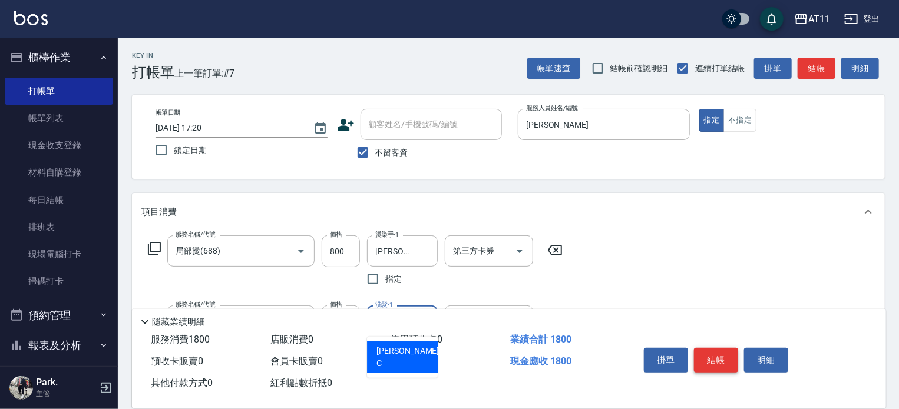
type input "[PERSON_NAME]"
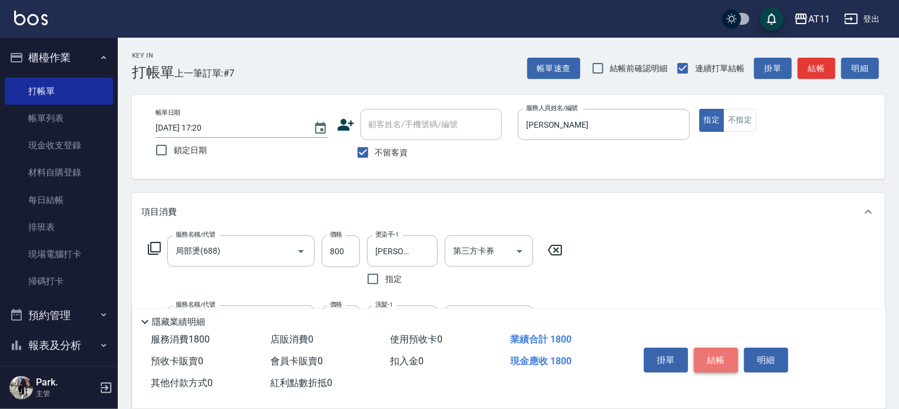
click at [722, 358] on button "結帳" at bounding box center [716, 360] width 44 height 25
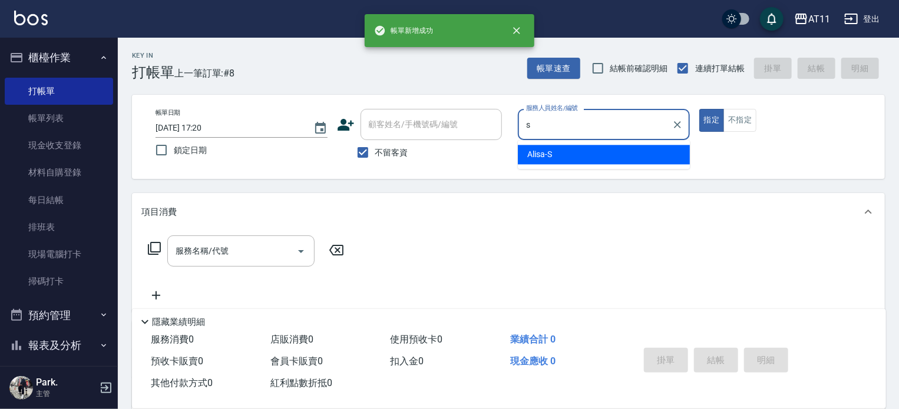
type input "Alisa-S"
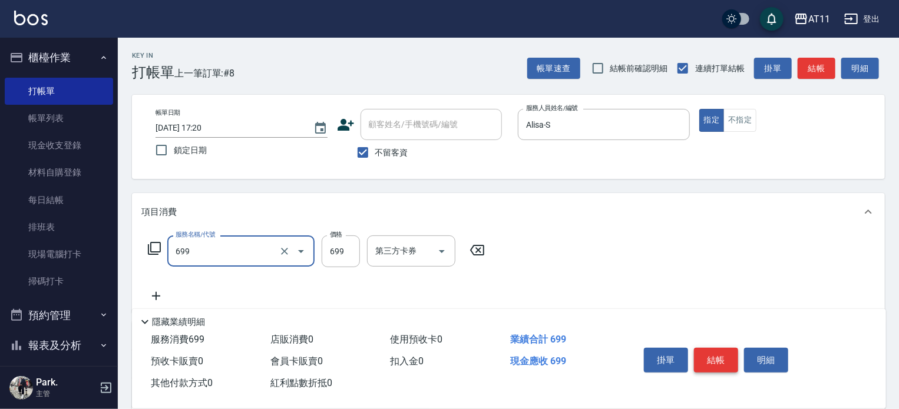
type input "SPA699(699)"
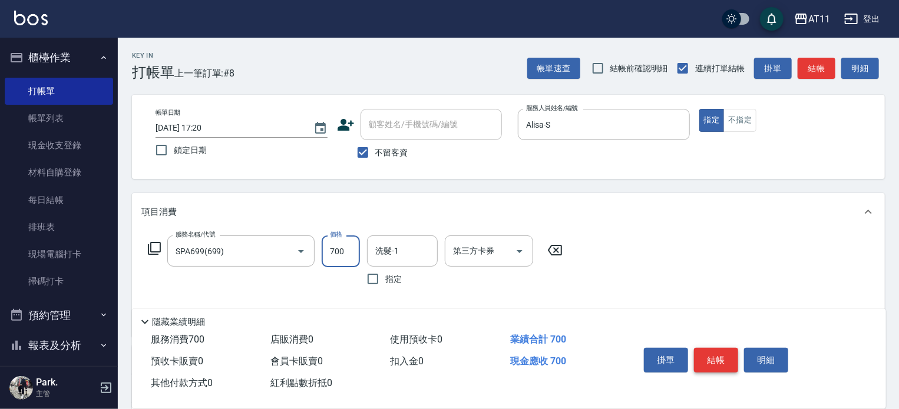
type input "700"
type input "18-18"
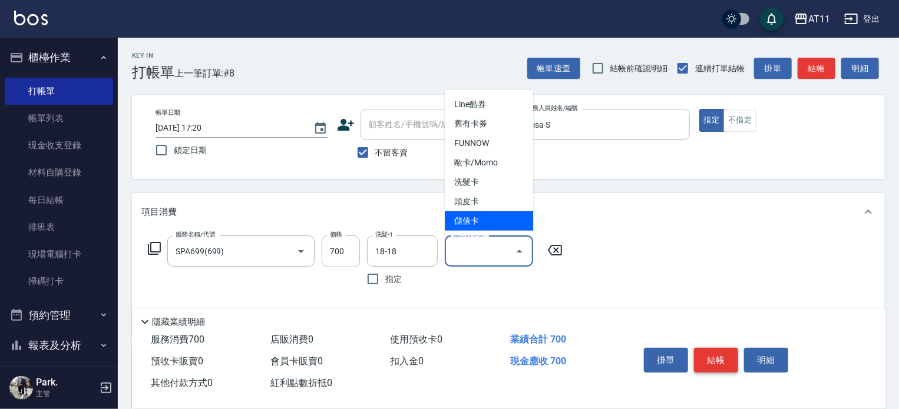
type input "儲值卡"
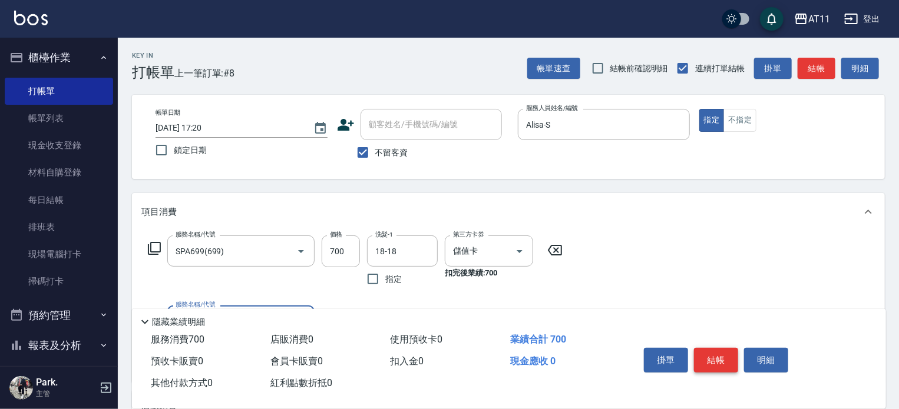
click at [722, 358] on button "結帳" at bounding box center [716, 360] width 44 height 25
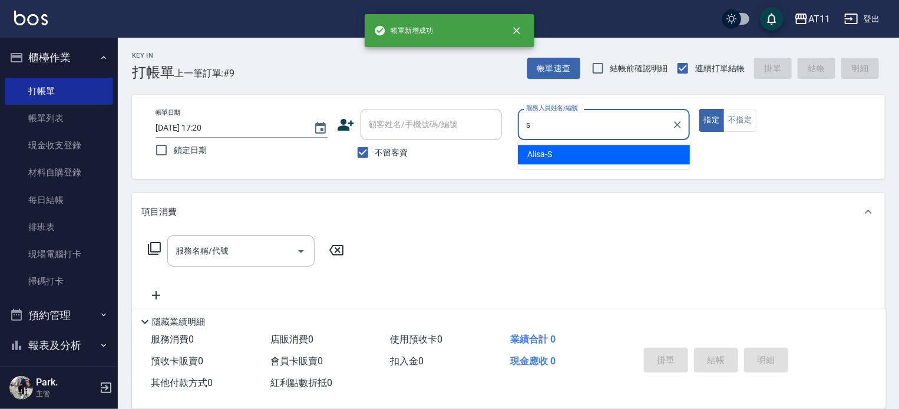
type input "Alisa-S"
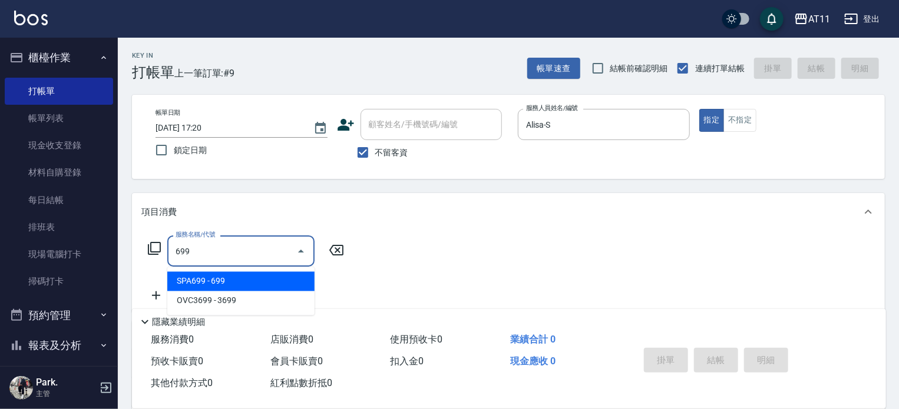
type input "SPA699(699)"
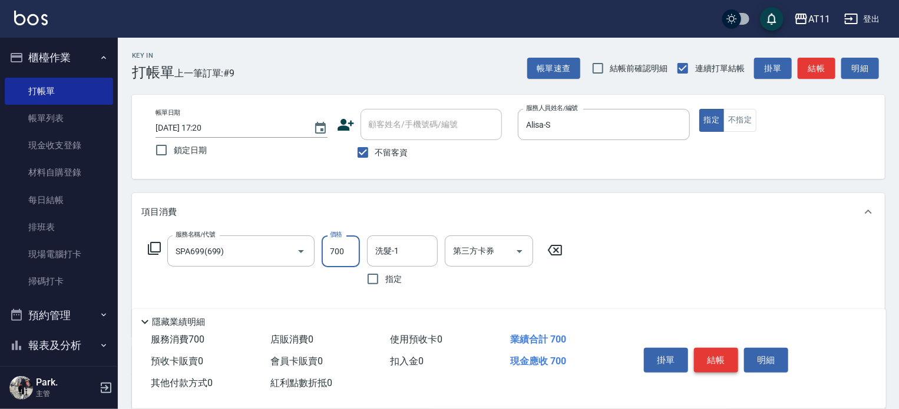
type input "700"
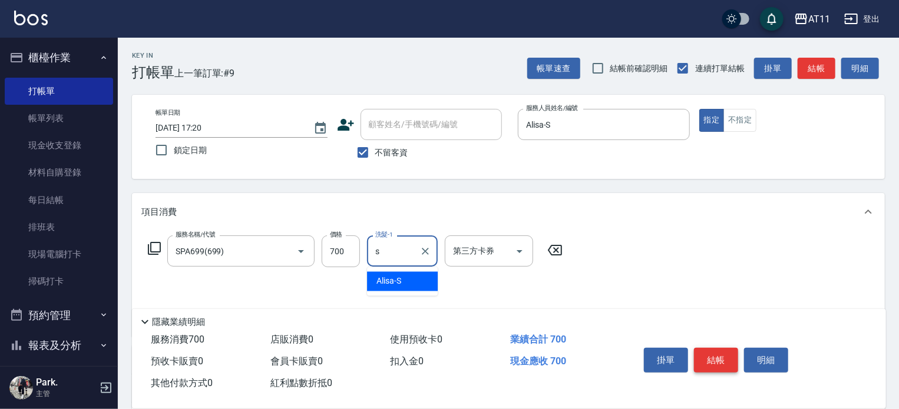
type input "Alisa-S"
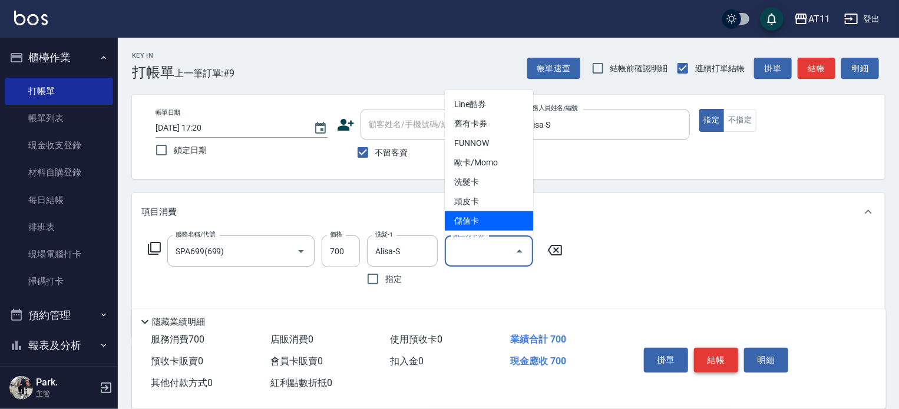
type input "儲值卡"
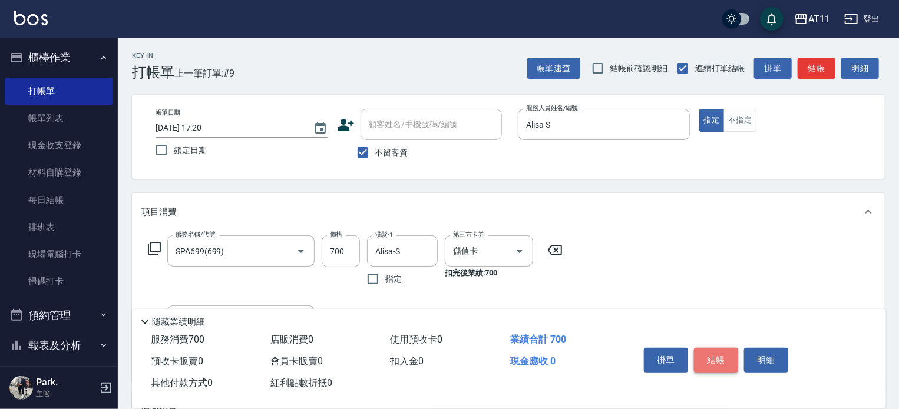
click at [722, 358] on button "結帳" at bounding box center [716, 360] width 44 height 25
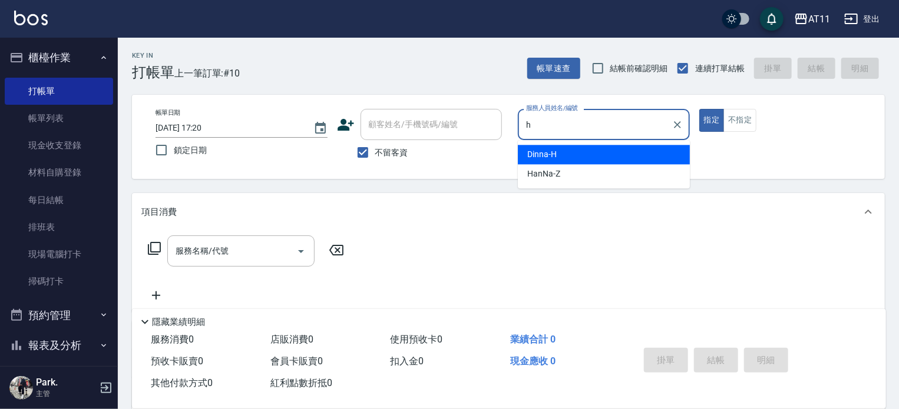
type input "Dinna-H"
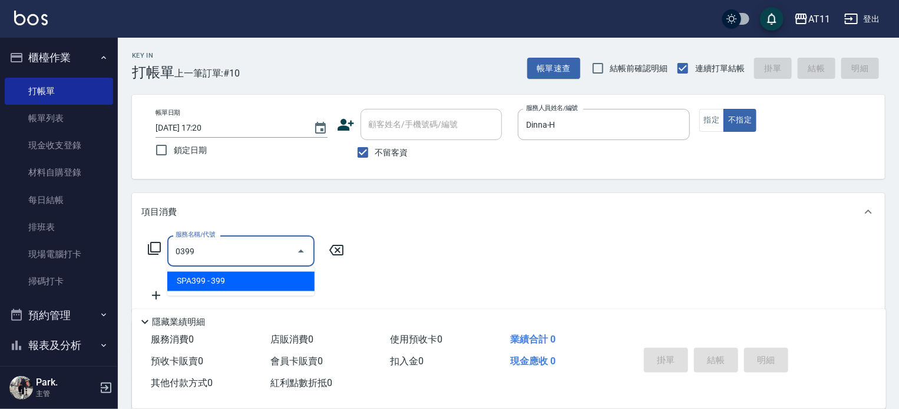
type input "SPA399(0399)"
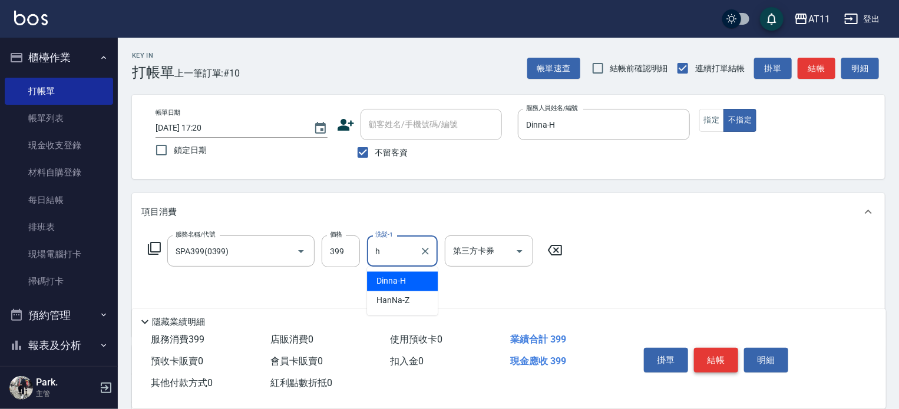
type input "Dinna-H"
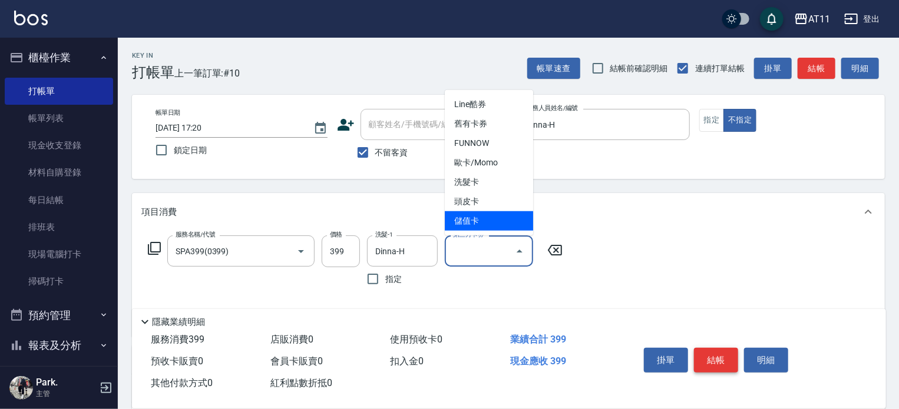
type input "儲值卡"
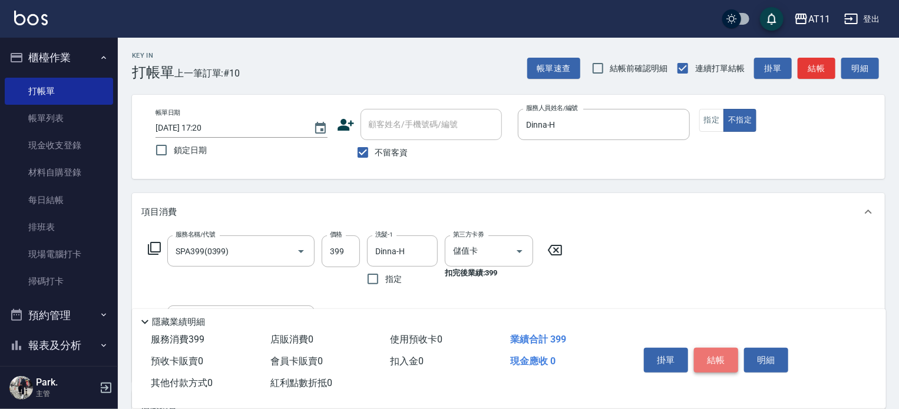
click at [722, 358] on button "結帳" at bounding box center [716, 360] width 44 height 25
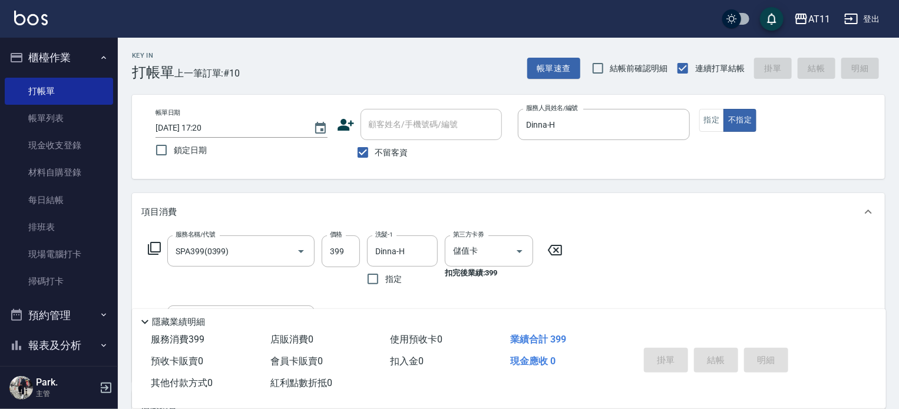
type input "[DATE] 17:21"
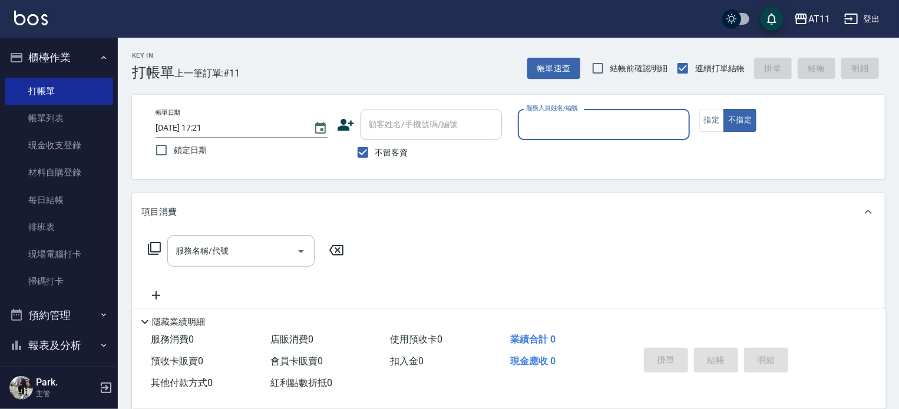
type input "o"
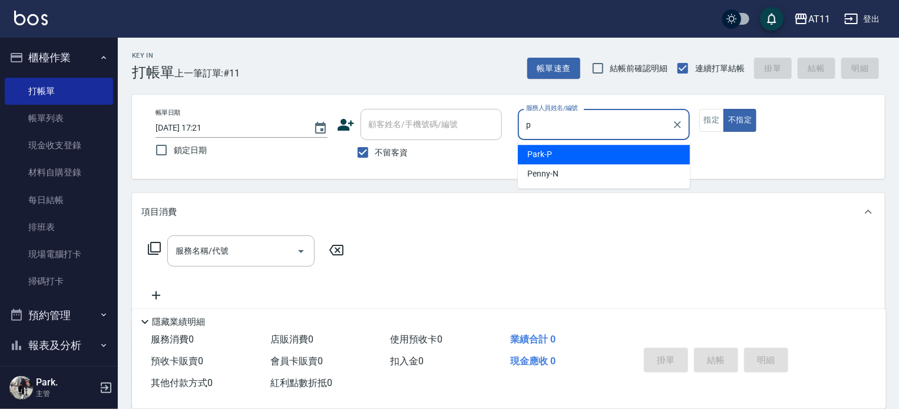
type input "Park-P"
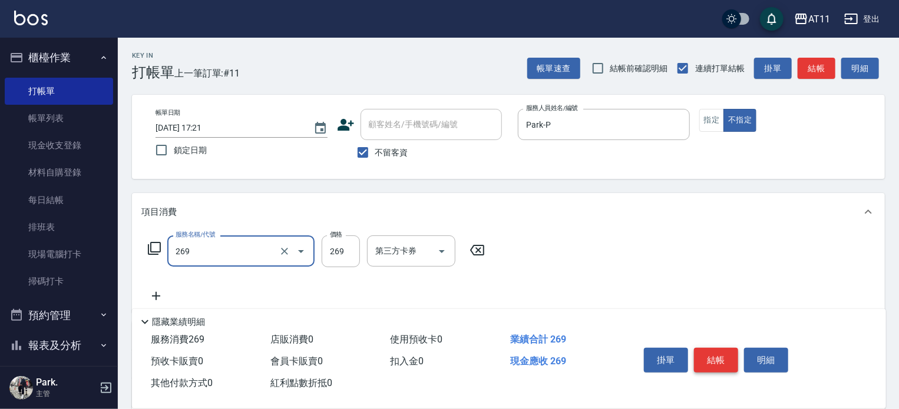
type input "一般洗剪(269)"
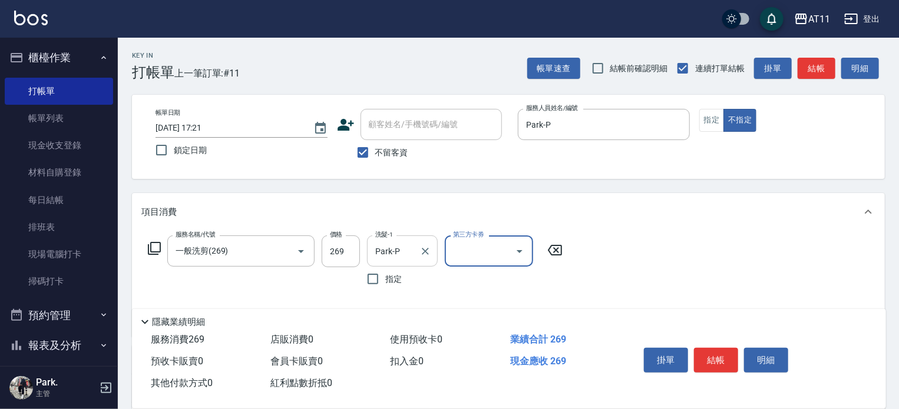
click at [402, 250] on input "Park-P" at bounding box center [393, 251] width 42 height 21
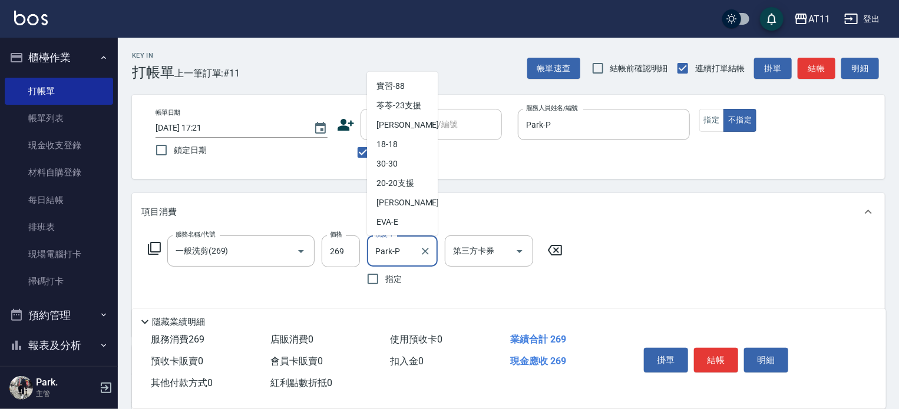
scroll to position [94, 0]
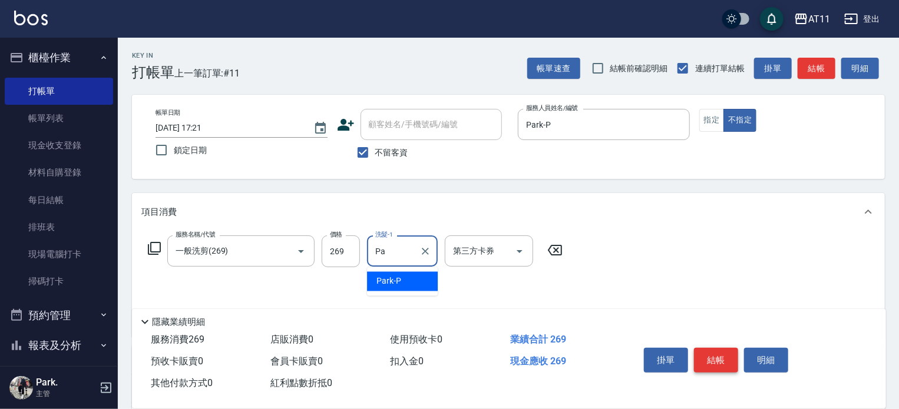
type input "P"
type input "30-30"
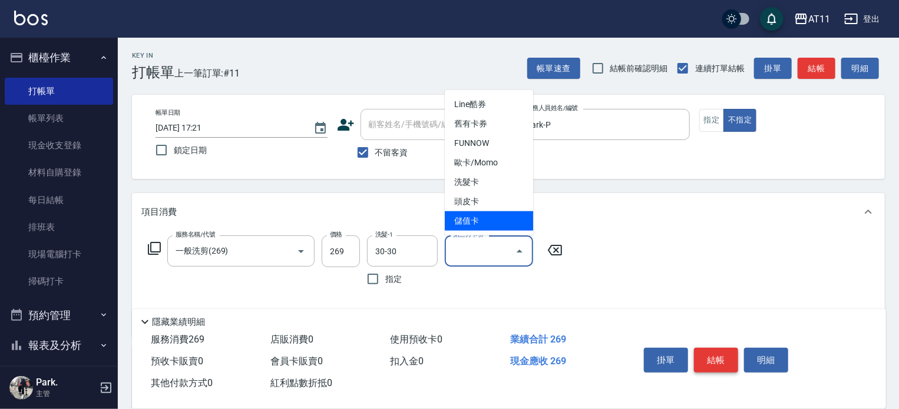
type input "儲值卡"
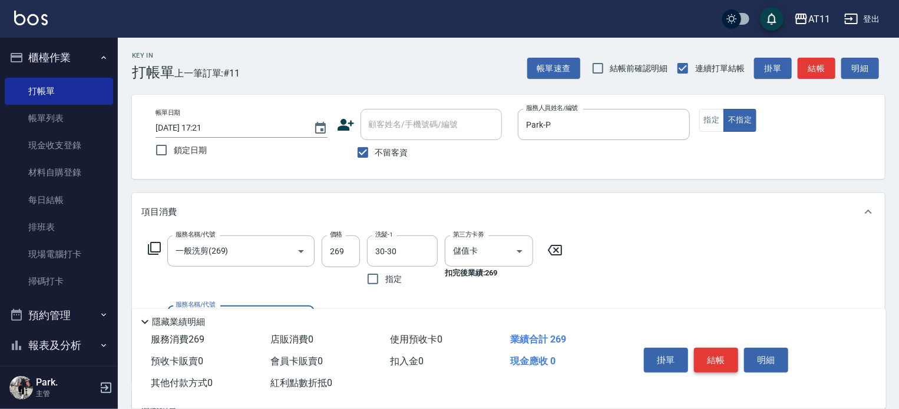
click at [716, 362] on button "結帳" at bounding box center [716, 360] width 44 height 25
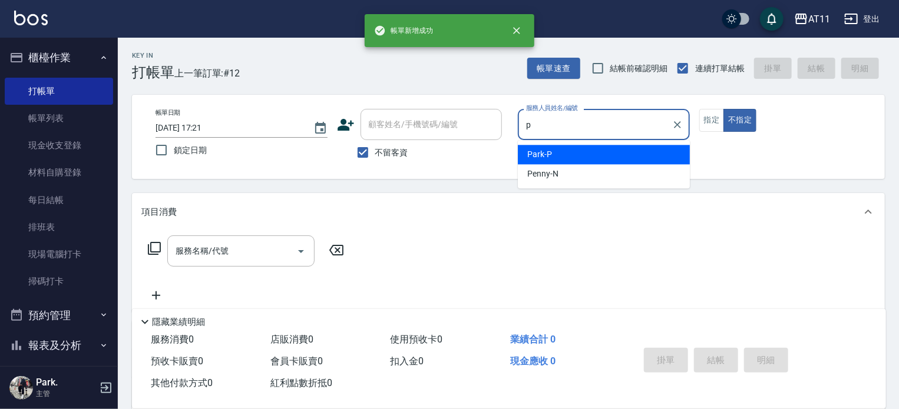
type input "Park-P"
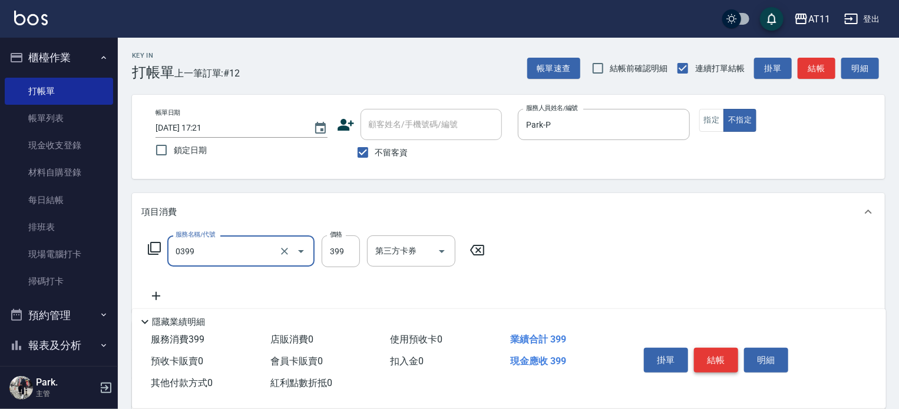
type input "SPA399(0399)"
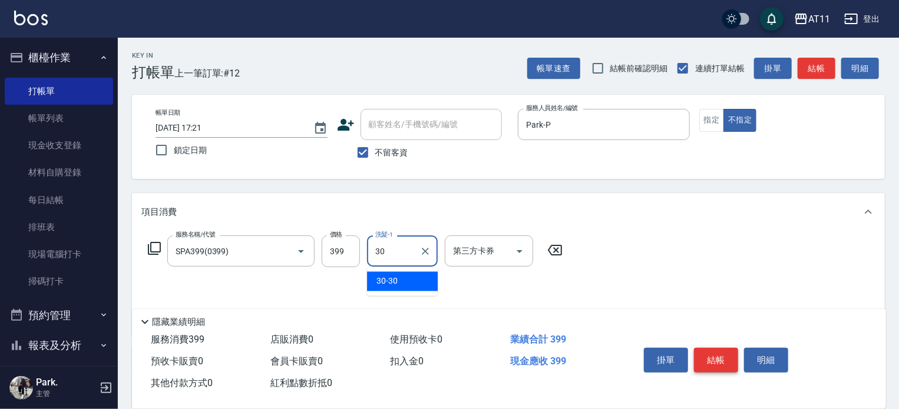
type input "30-30"
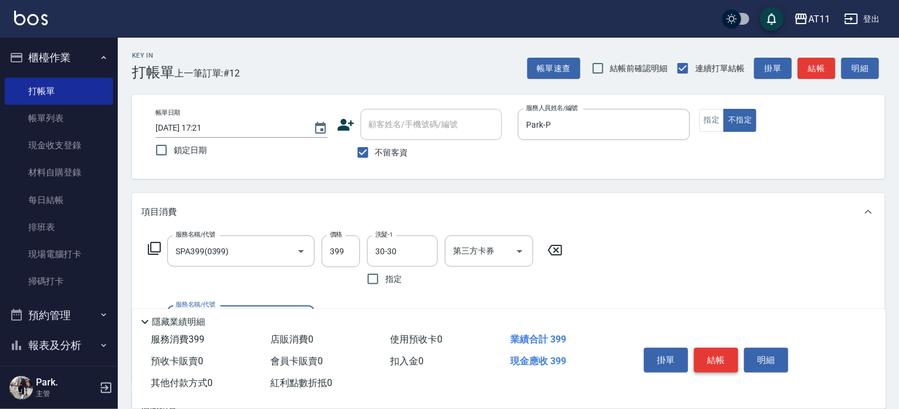
click at [716, 362] on button "結帳" at bounding box center [716, 360] width 44 height 25
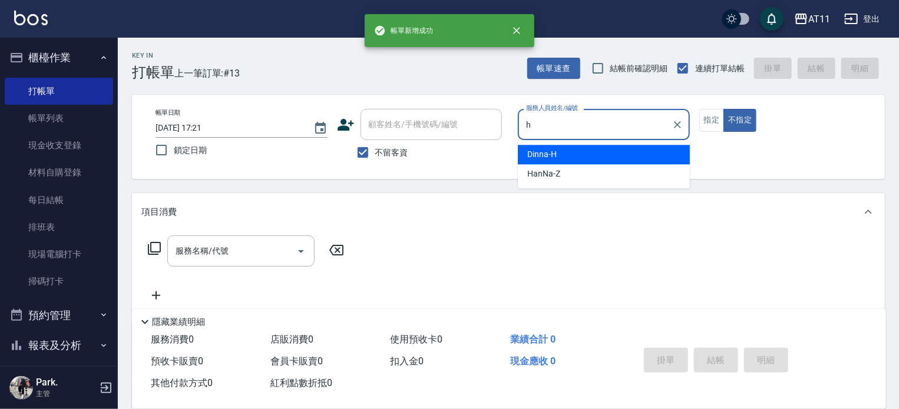
type input "Dinna-H"
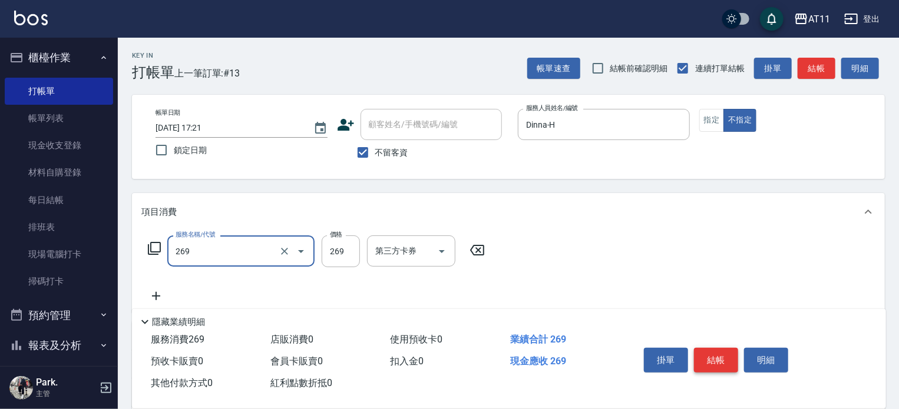
type input "一般洗剪(269)"
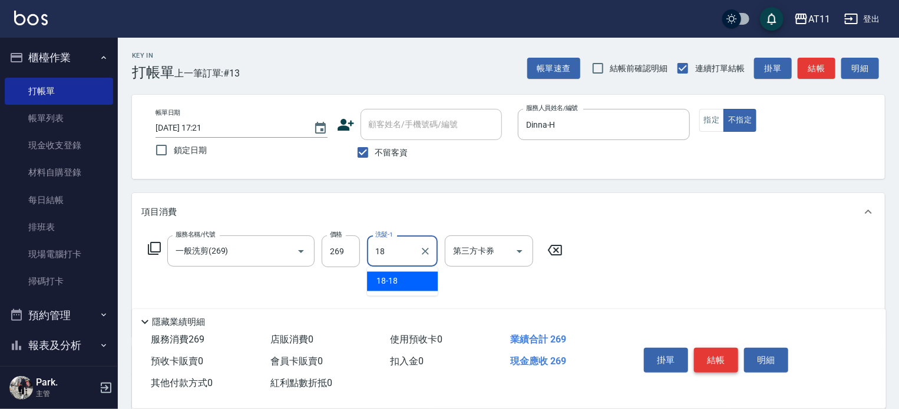
type input "18-18"
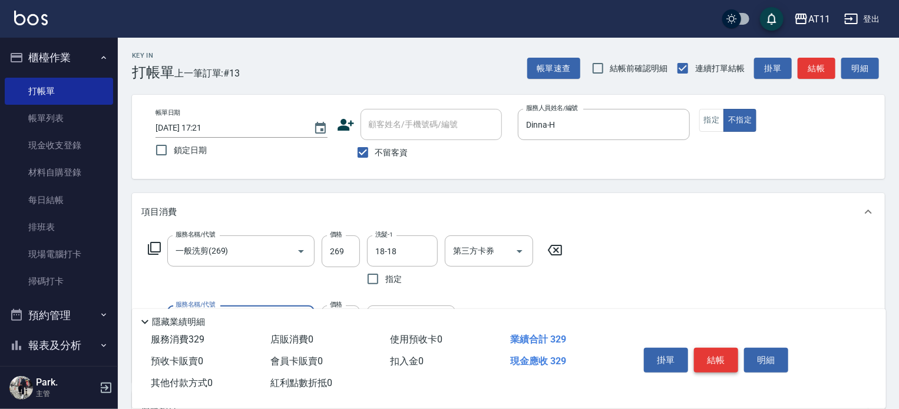
type input "精油(60)"
type input "18-18"
click at [716, 358] on button "結帳" at bounding box center [716, 360] width 44 height 25
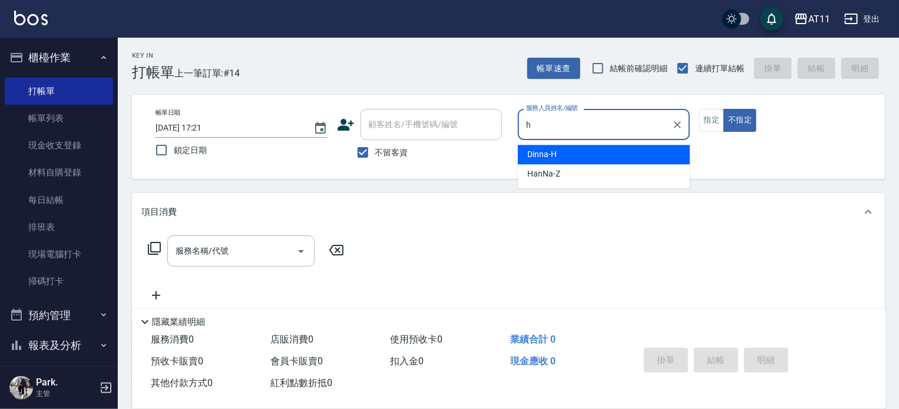
type input "Dinna-H"
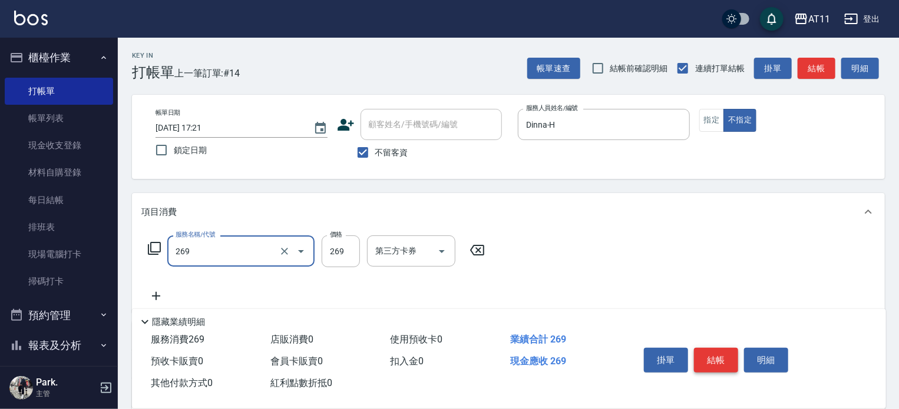
type input "一般洗剪(269)"
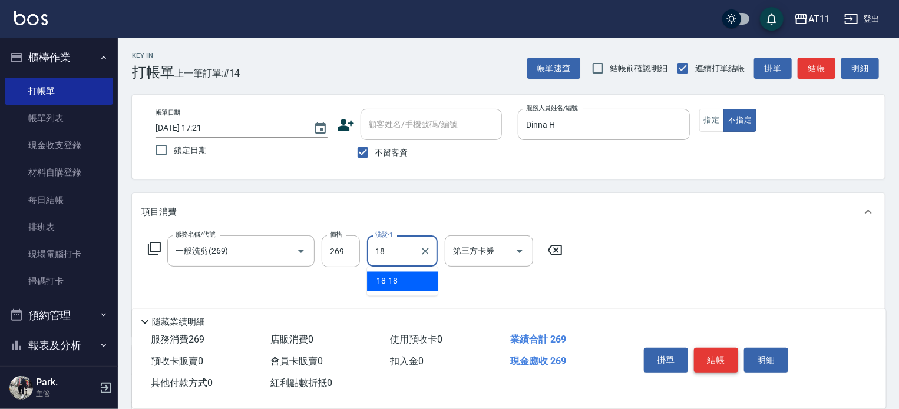
type input "18-18"
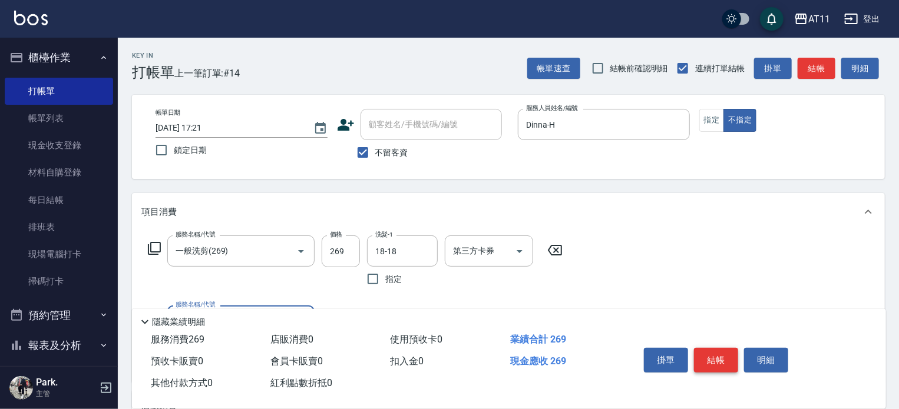
click at [716, 358] on button "結帳" at bounding box center [716, 360] width 44 height 25
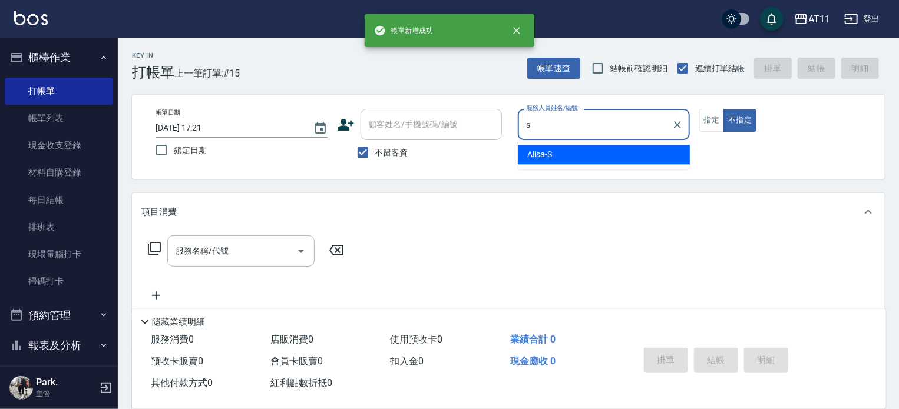
type input "Alisa-S"
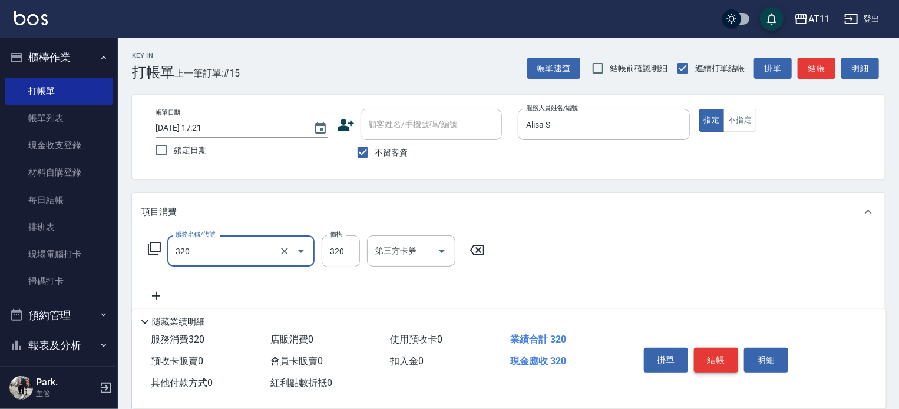
type input "洗剪(320)"
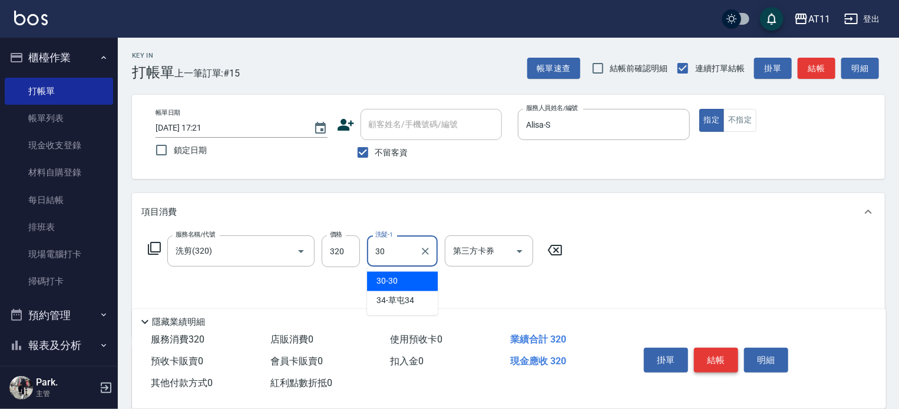
type input "30-30"
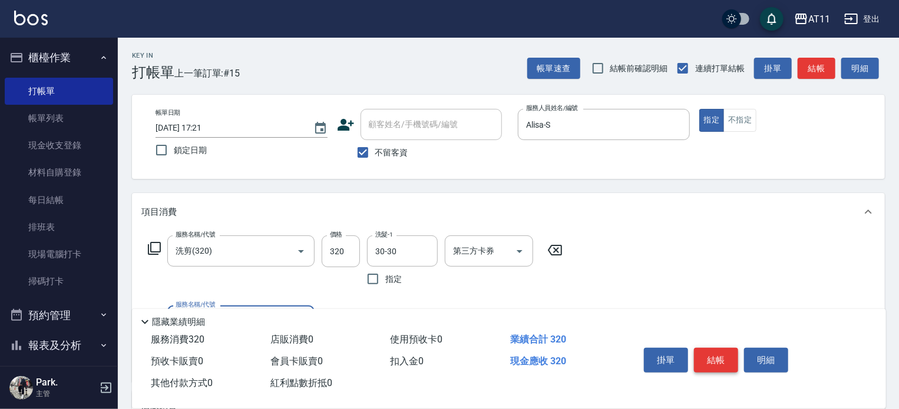
click at [716, 358] on button "結帳" at bounding box center [716, 360] width 44 height 25
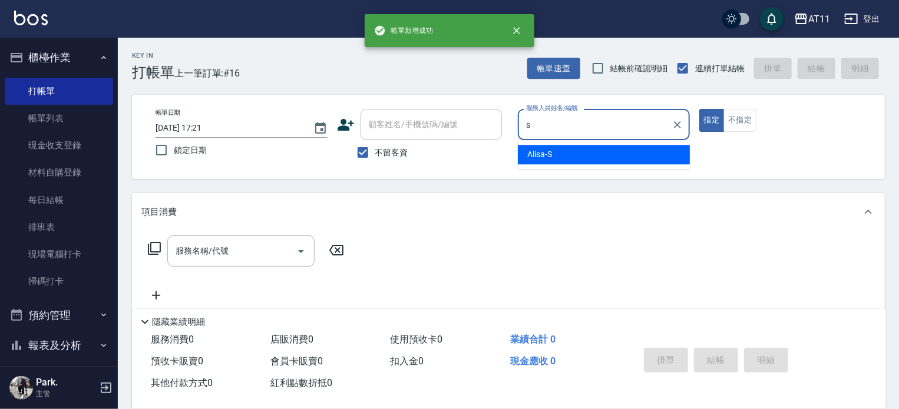
type input "Alisa-S"
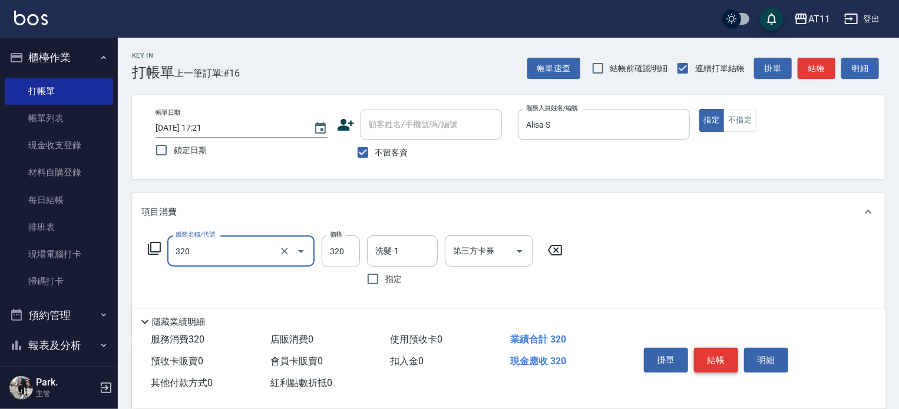
type input "洗剪(320)"
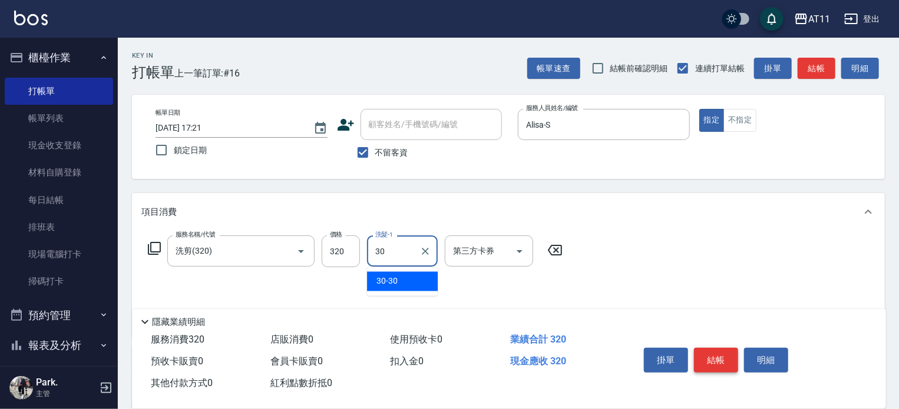
type input "30-30"
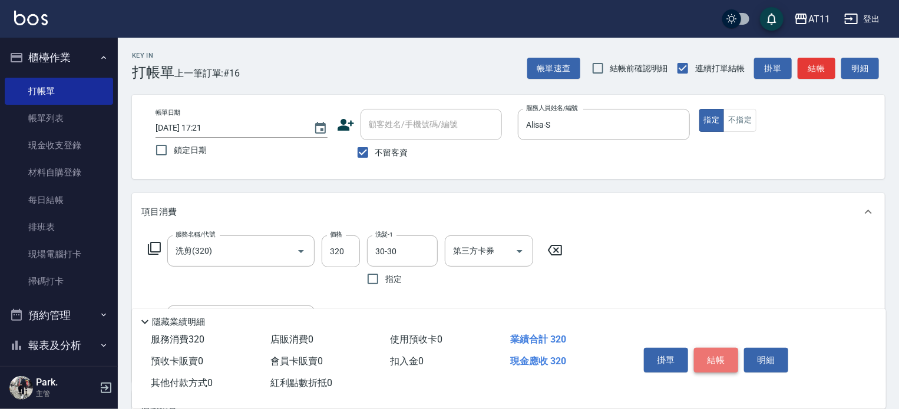
click at [716, 358] on button "結帳" at bounding box center [716, 360] width 44 height 25
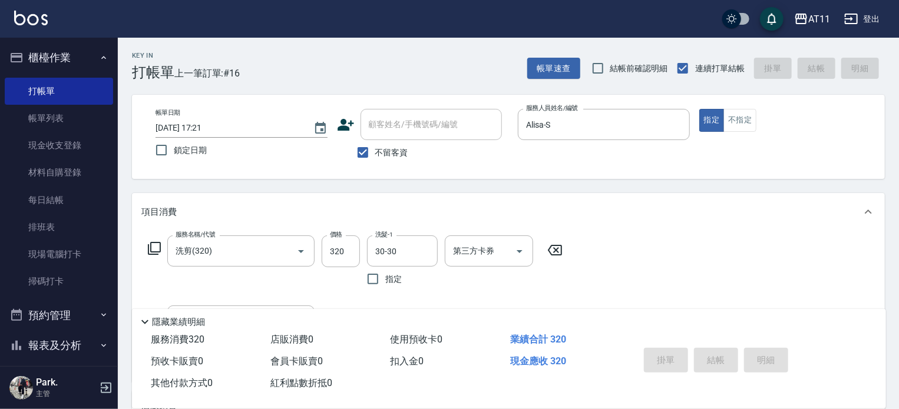
type input "[DATE] 17:22"
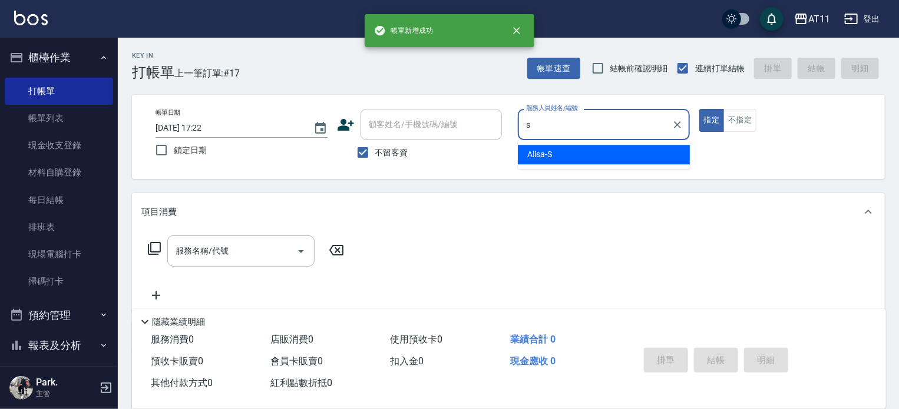
type input "Alisa-S"
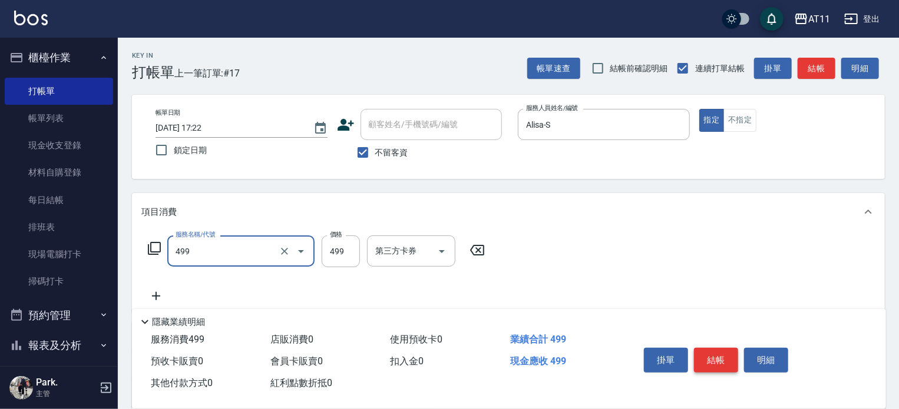
type input "SPA499(499)"
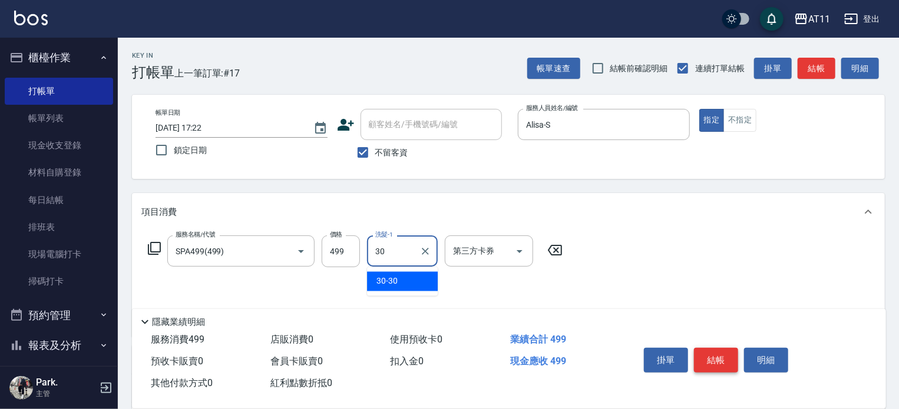
type input "30-30"
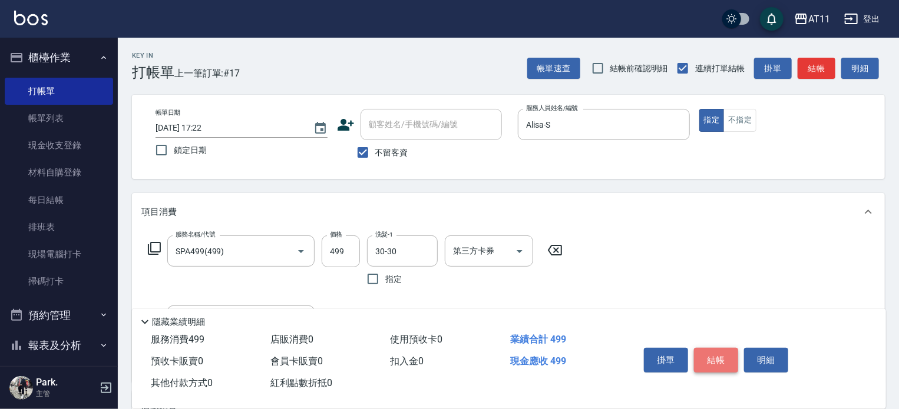
click at [716, 358] on button "結帳" at bounding box center [716, 360] width 44 height 25
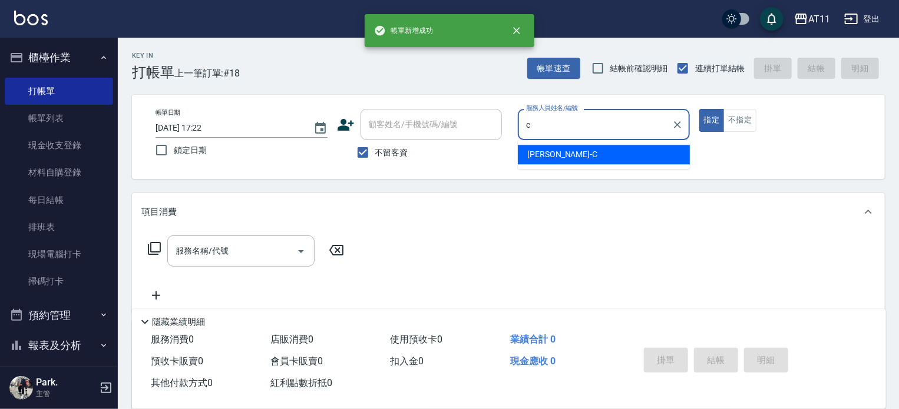
type input "[PERSON_NAME]"
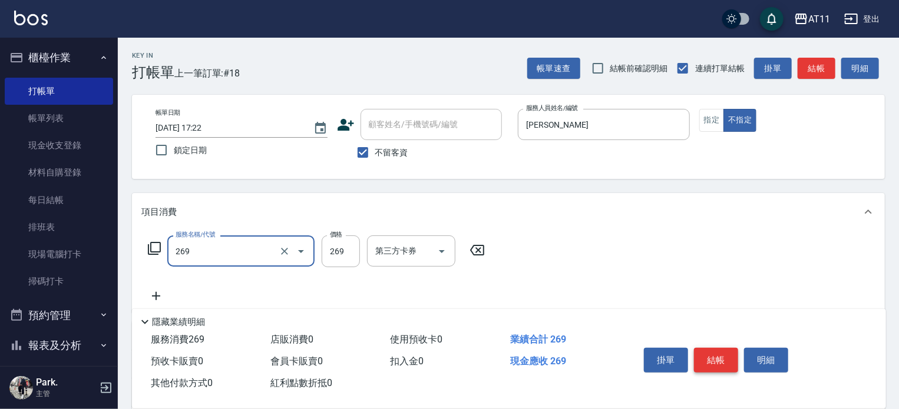
type input "一般洗剪(269)"
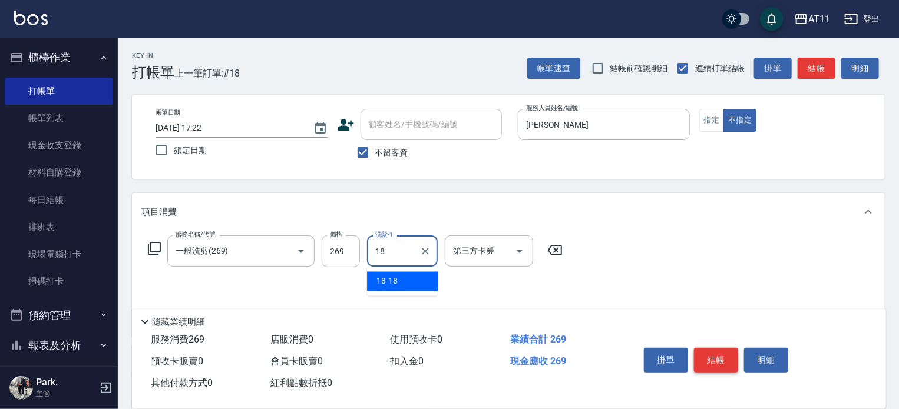
type input "18-18"
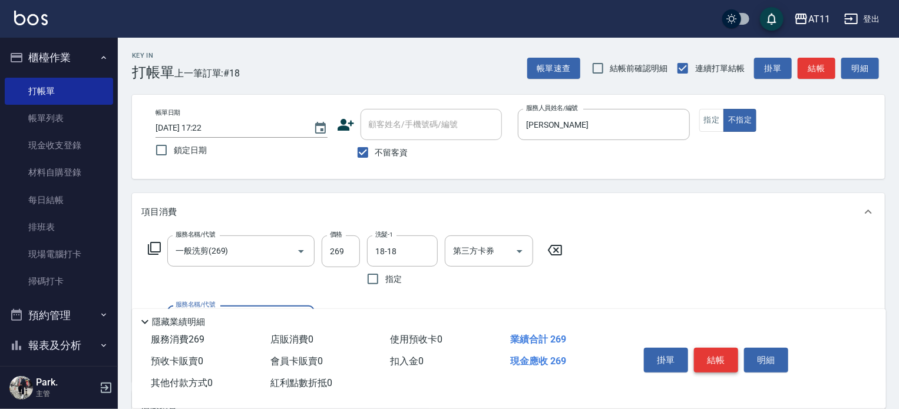
click at [716, 358] on button "結帳" at bounding box center [716, 360] width 44 height 25
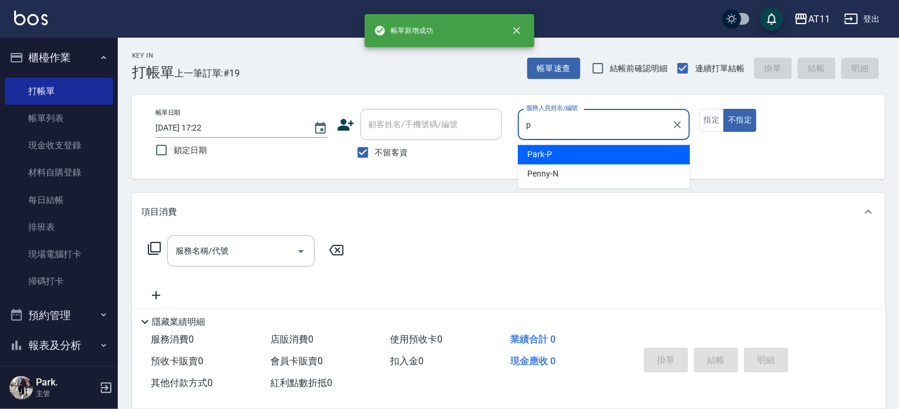
type input "Park-P"
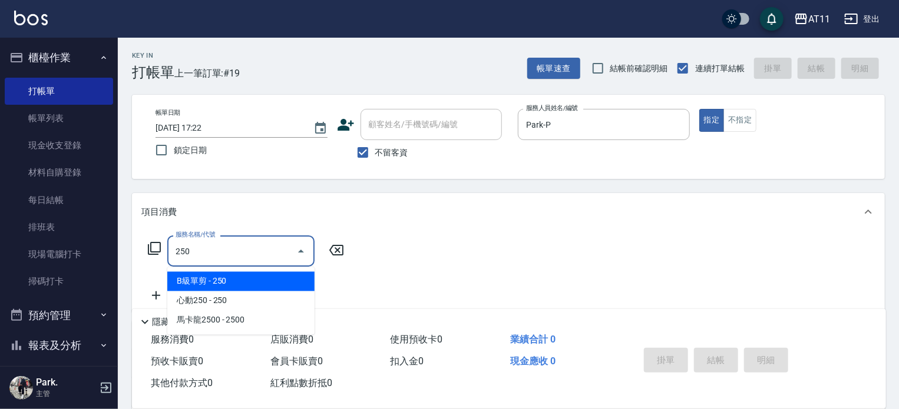
type input "B級單剪(250)"
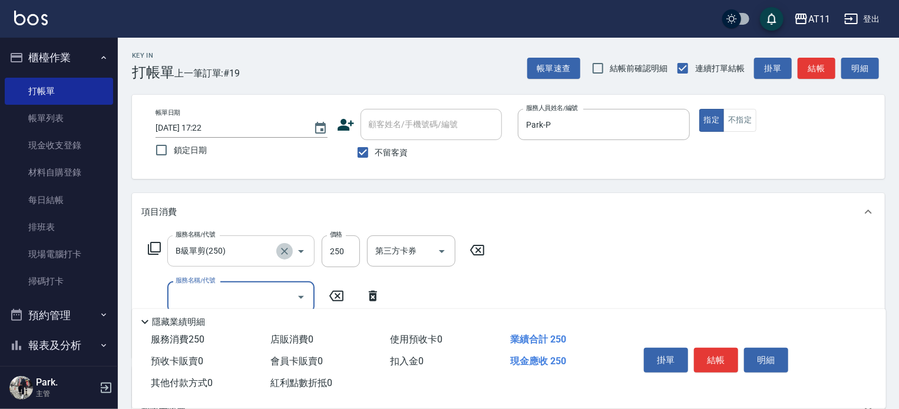
click at [280, 253] on icon "Clear" at bounding box center [285, 252] width 12 height 12
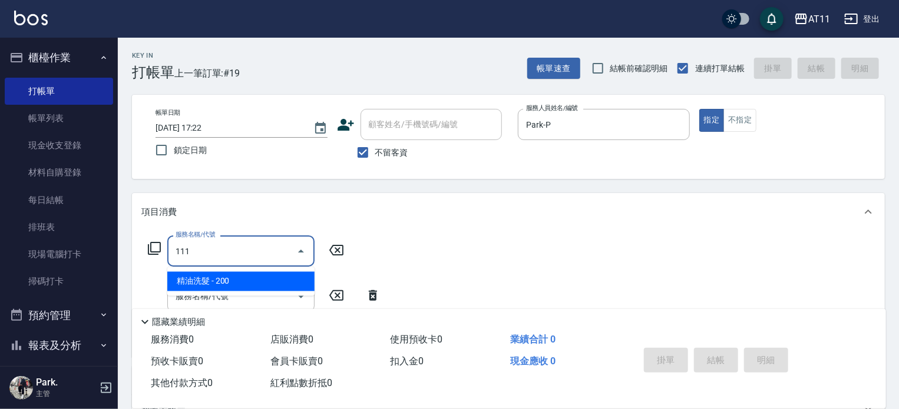
type input "精油洗髮(111)"
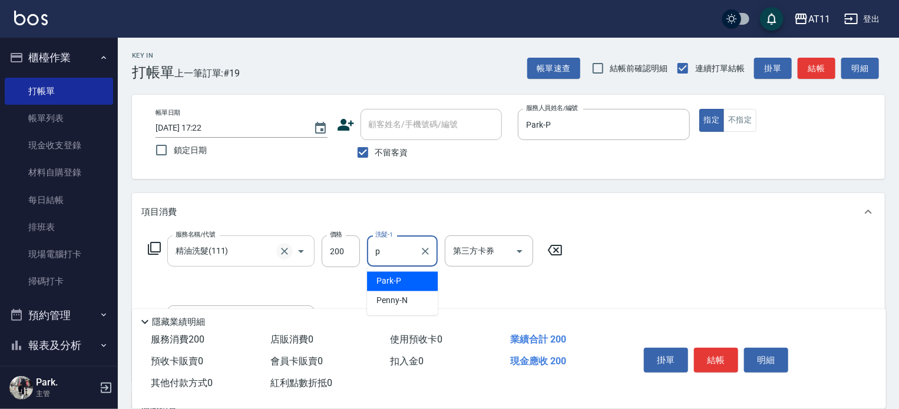
type input "Park-P"
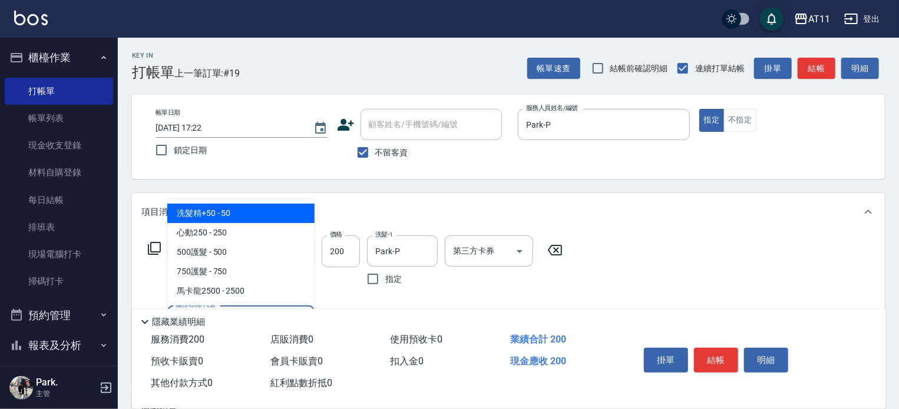
type input "洗髮精+50(50)"
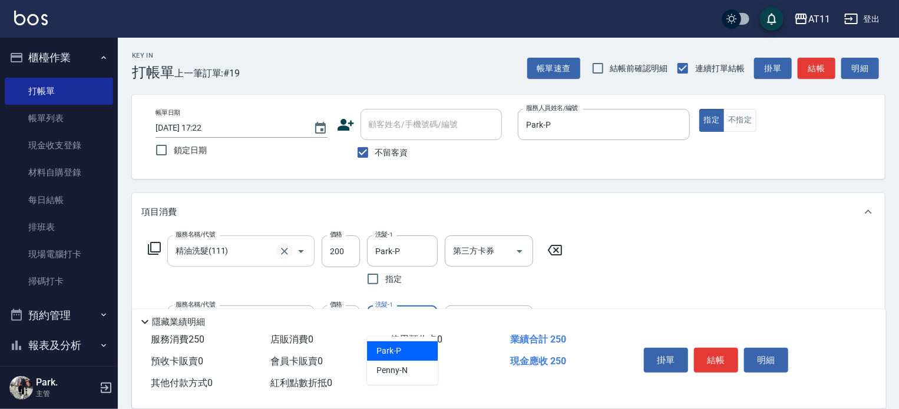
type input "Park-P"
click at [715, 353] on button "結帳" at bounding box center [716, 360] width 44 height 25
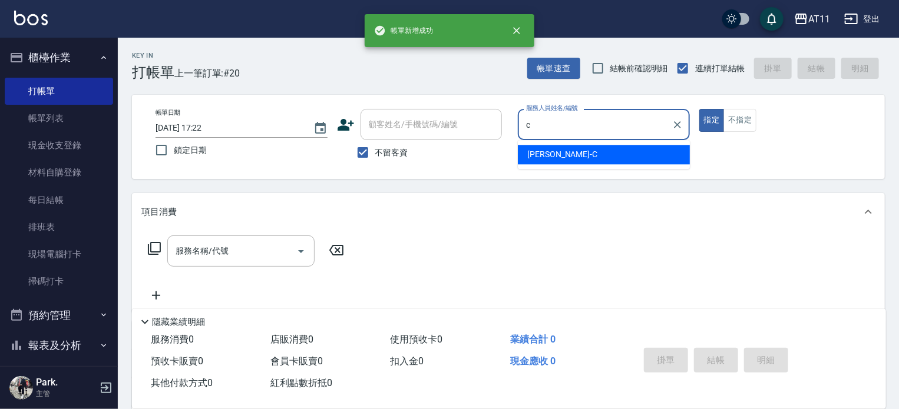
type input "[PERSON_NAME]"
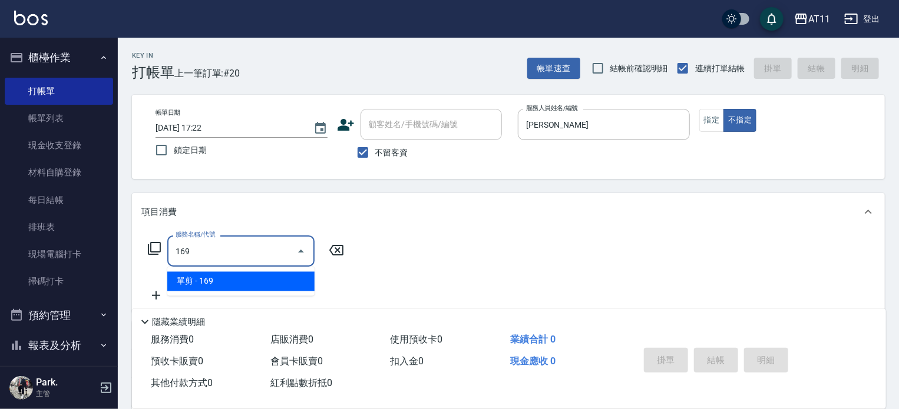
type input "單剪(169)"
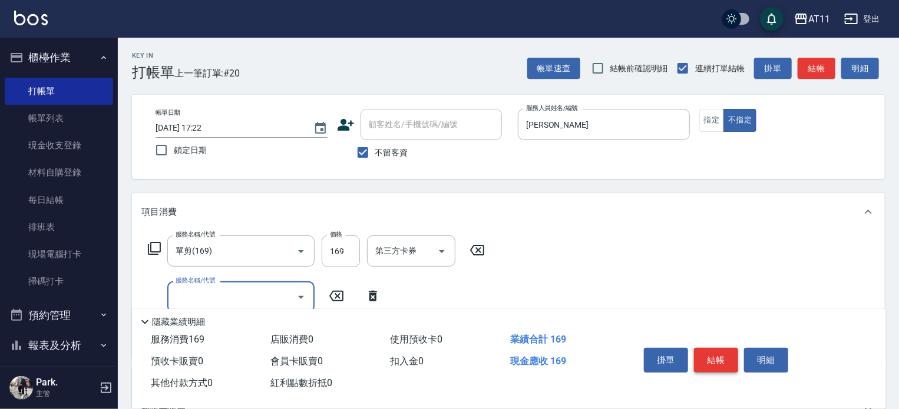
click at [715, 353] on button "結帳" at bounding box center [716, 360] width 44 height 25
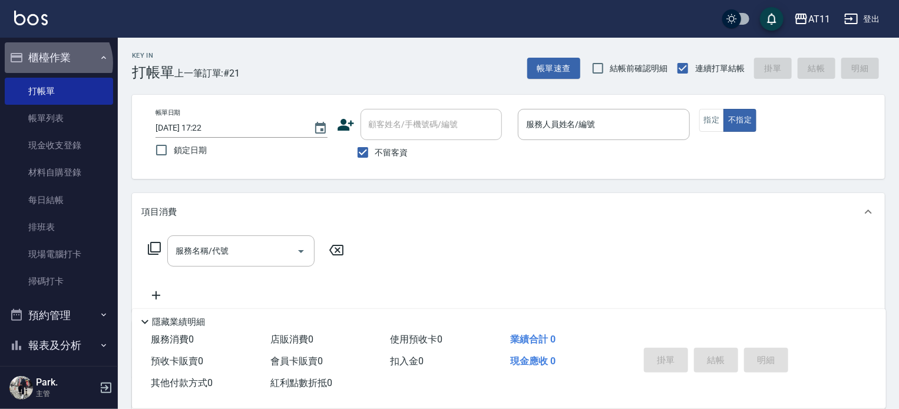
click at [57, 62] on button "櫃檯作業" at bounding box center [59, 57] width 108 height 31
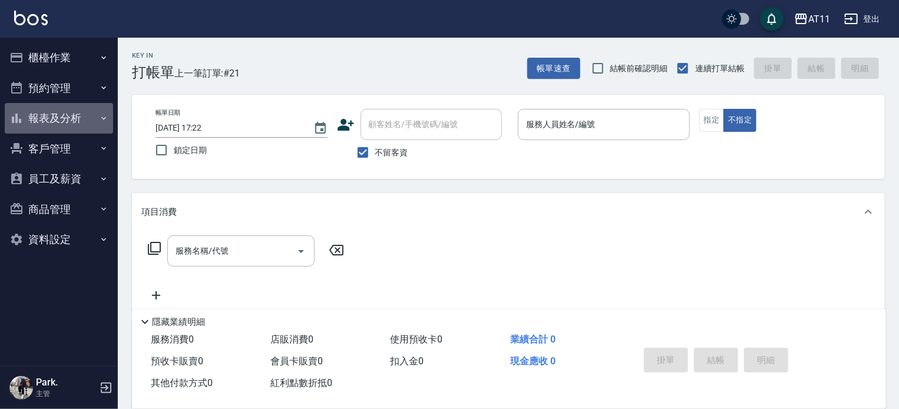
click at [64, 120] on button "報表及分析" at bounding box center [59, 118] width 108 height 31
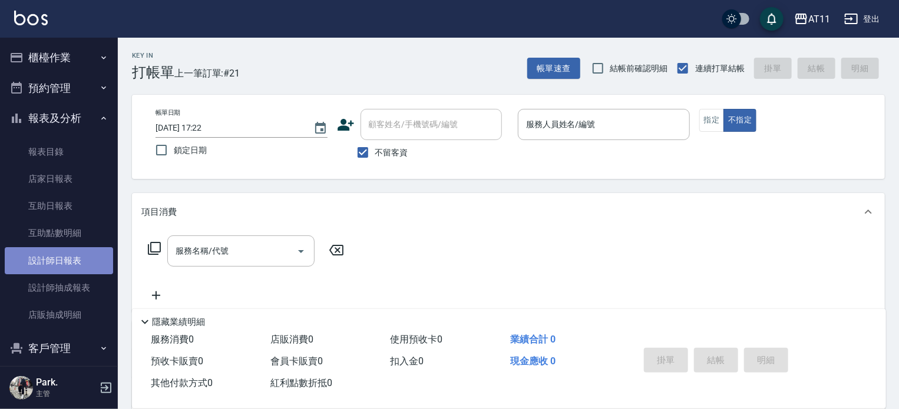
click at [67, 267] on link "設計師日報表" at bounding box center [59, 260] width 108 height 27
